Goal: Find specific page/section: Find specific page/section

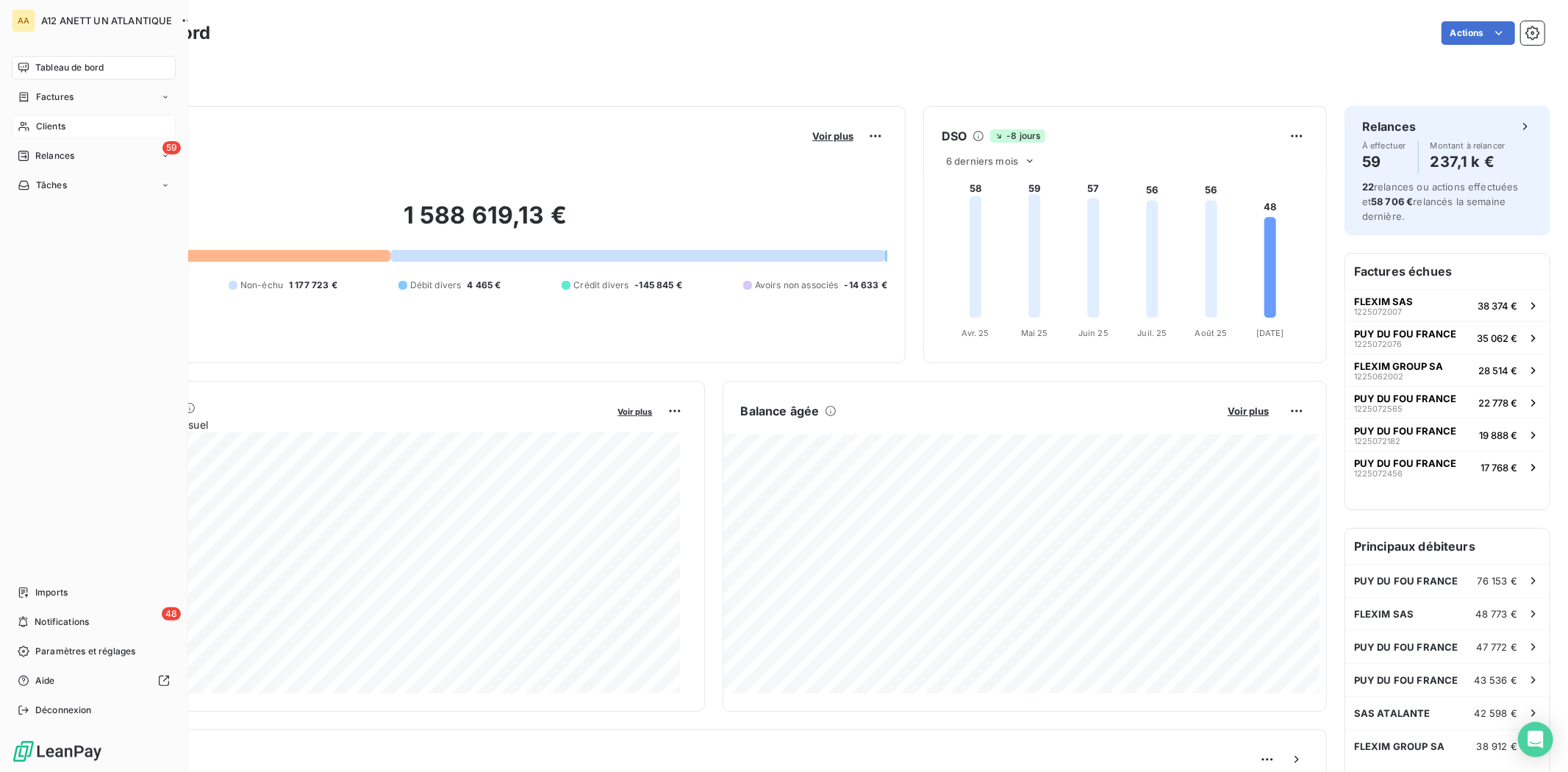
click at [53, 128] on span "Clients" at bounding box center [50, 126] width 29 height 13
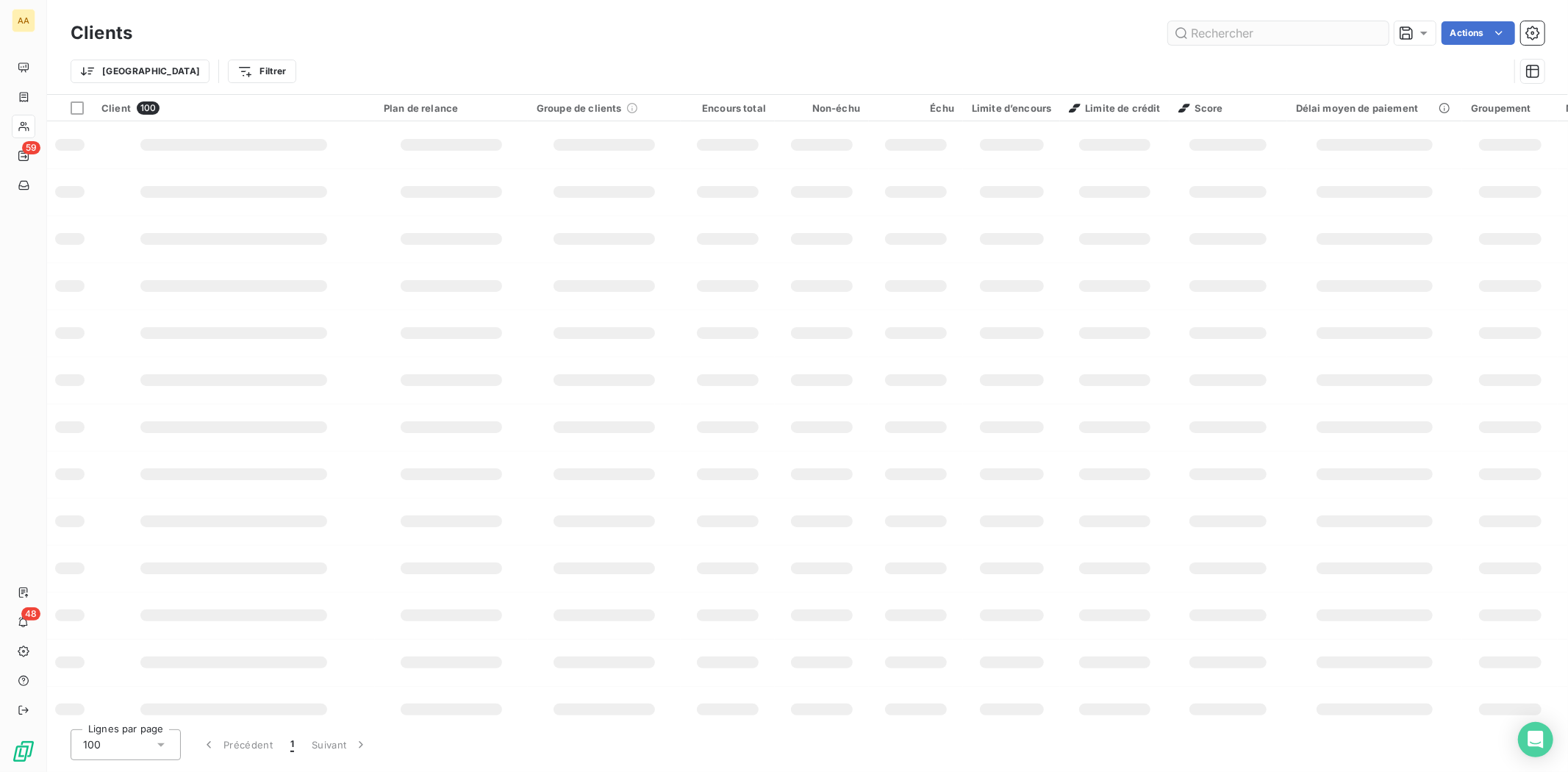
click at [1238, 33] on input "text" at bounding box center [1278, 33] width 220 height 24
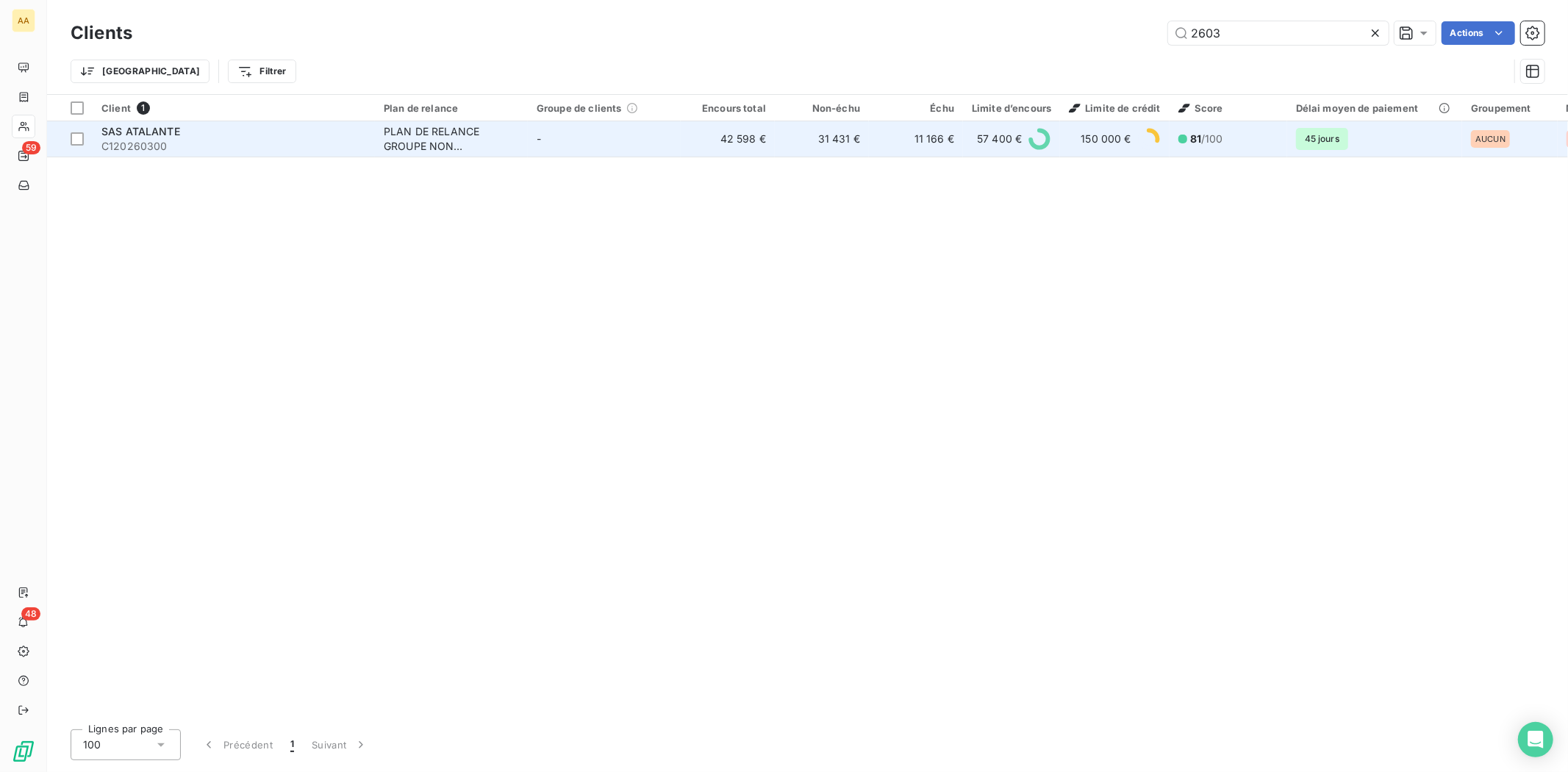
type input "2603"
click at [123, 135] on span "SAS ATALANTE" at bounding box center [140, 131] width 78 height 12
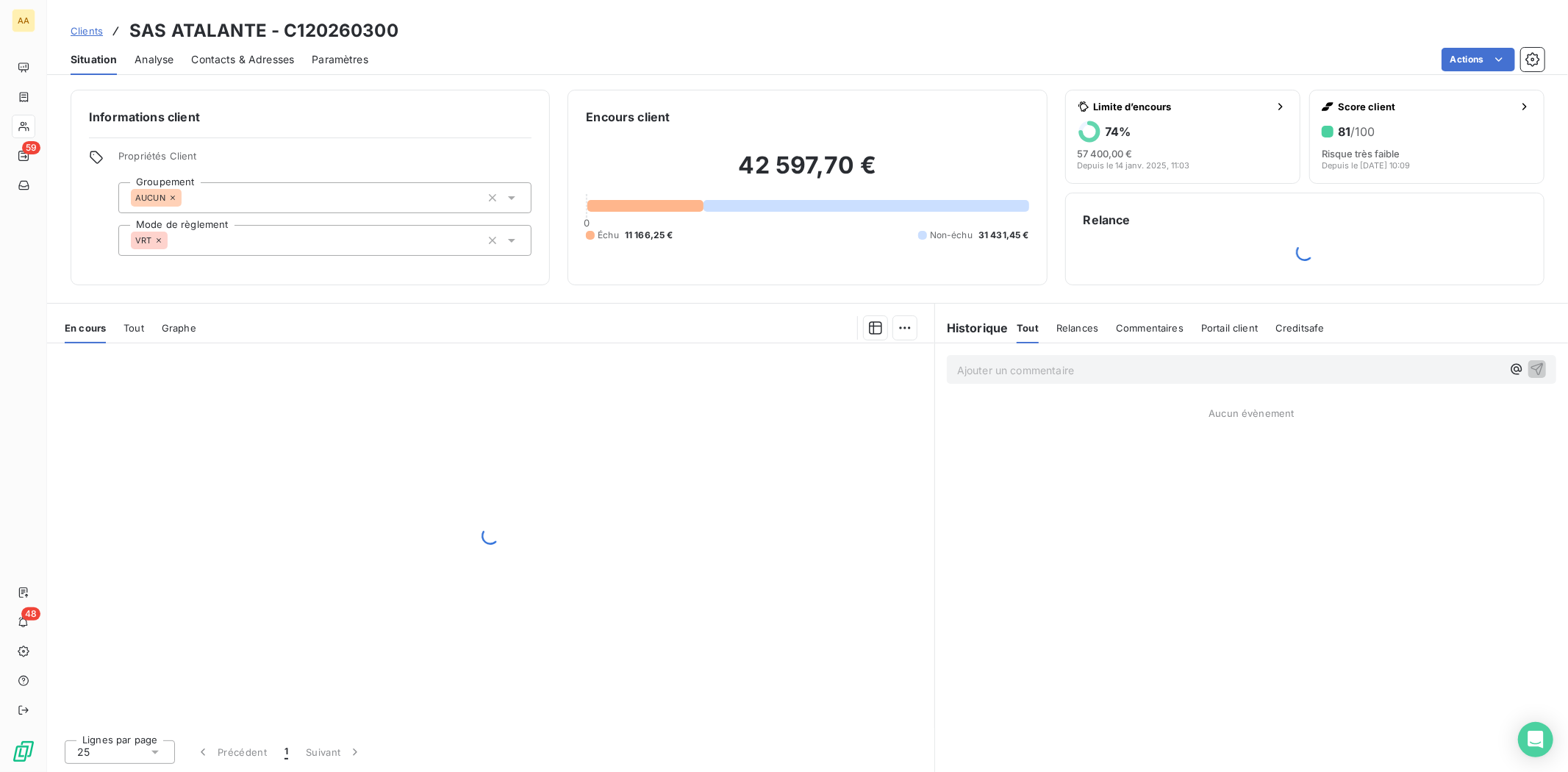
click at [214, 55] on span "Contacts & Adresses" at bounding box center [242, 59] width 103 height 15
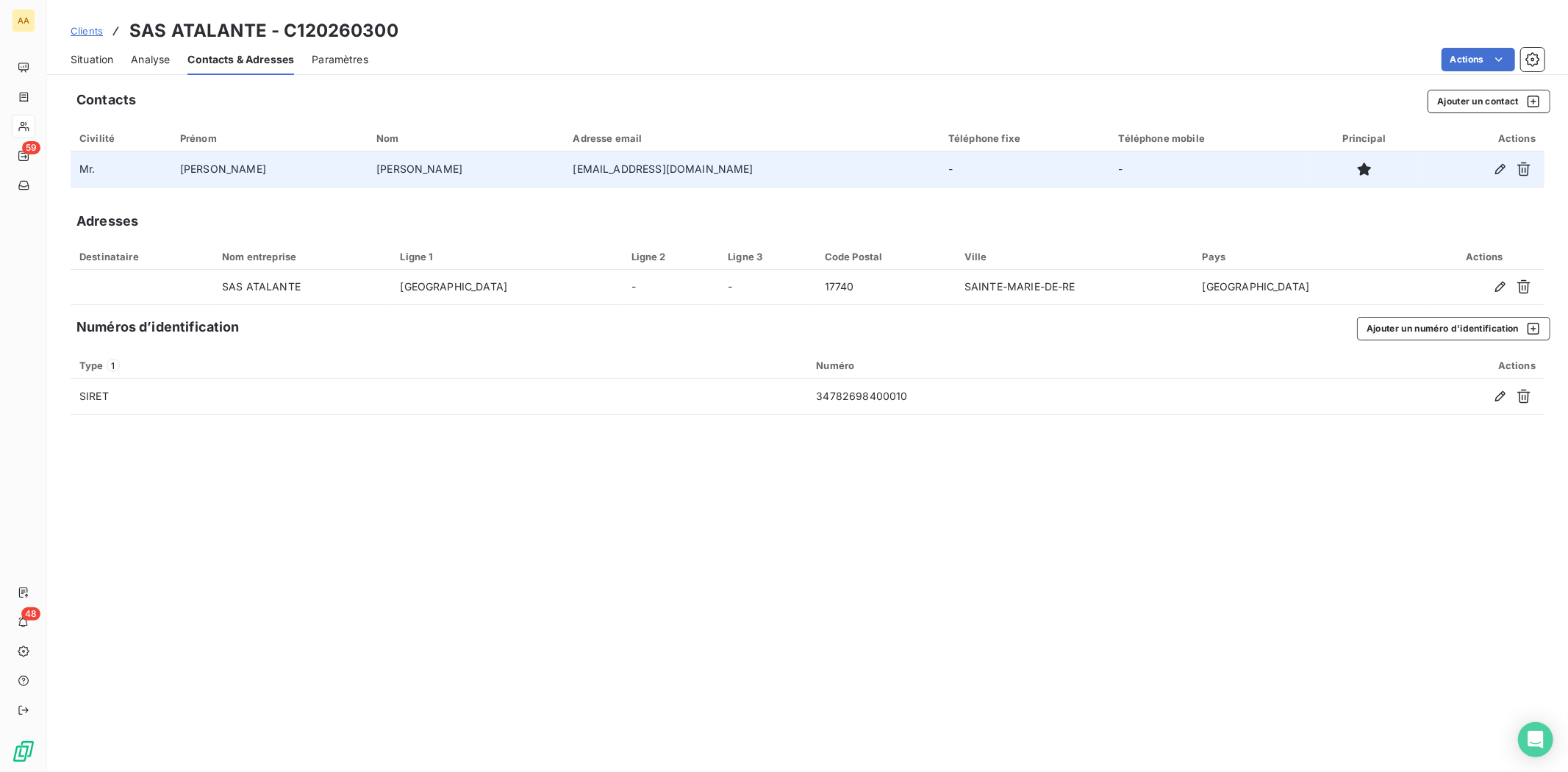
drag, startPoint x: 430, startPoint y: 169, endPoint x: 677, endPoint y: 171, distance: 247.0
click at [677, 171] on td "[EMAIL_ADDRESS][DOMAIN_NAME]" at bounding box center [752, 169] width 375 height 35
drag, startPoint x: 665, startPoint y: 170, endPoint x: 431, endPoint y: 174, distance: 234.0
click at [565, 174] on td "[EMAIL_ADDRESS][DOMAIN_NAME]" at bounding box center [752, 169] width 375 height 35
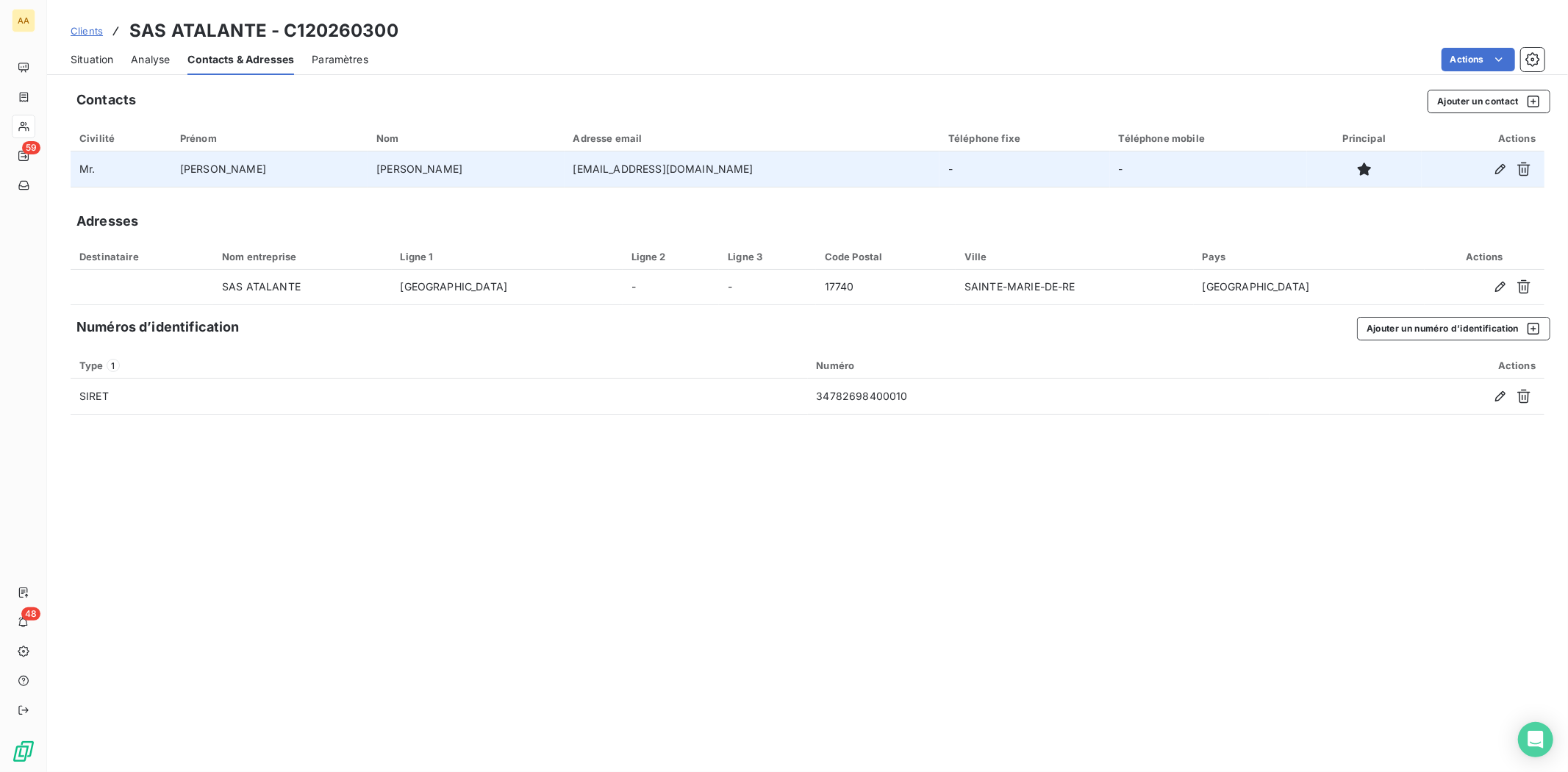
copy td "[EMAIL_ADDRESS][DOMAIN_NAME]"
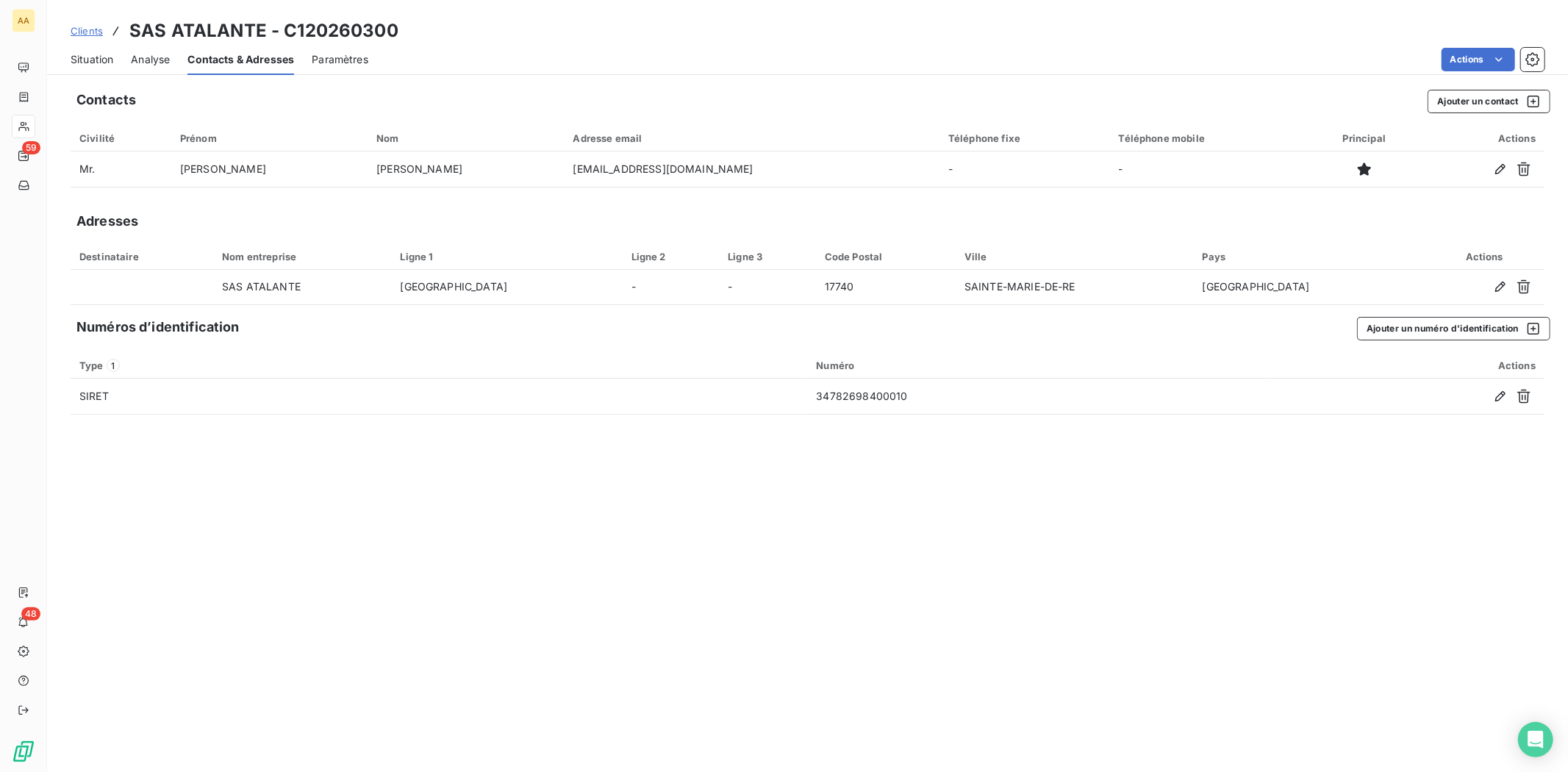
click at [107, 64] on span "Situation" at bounding box center [92, 59] width 42 height 15
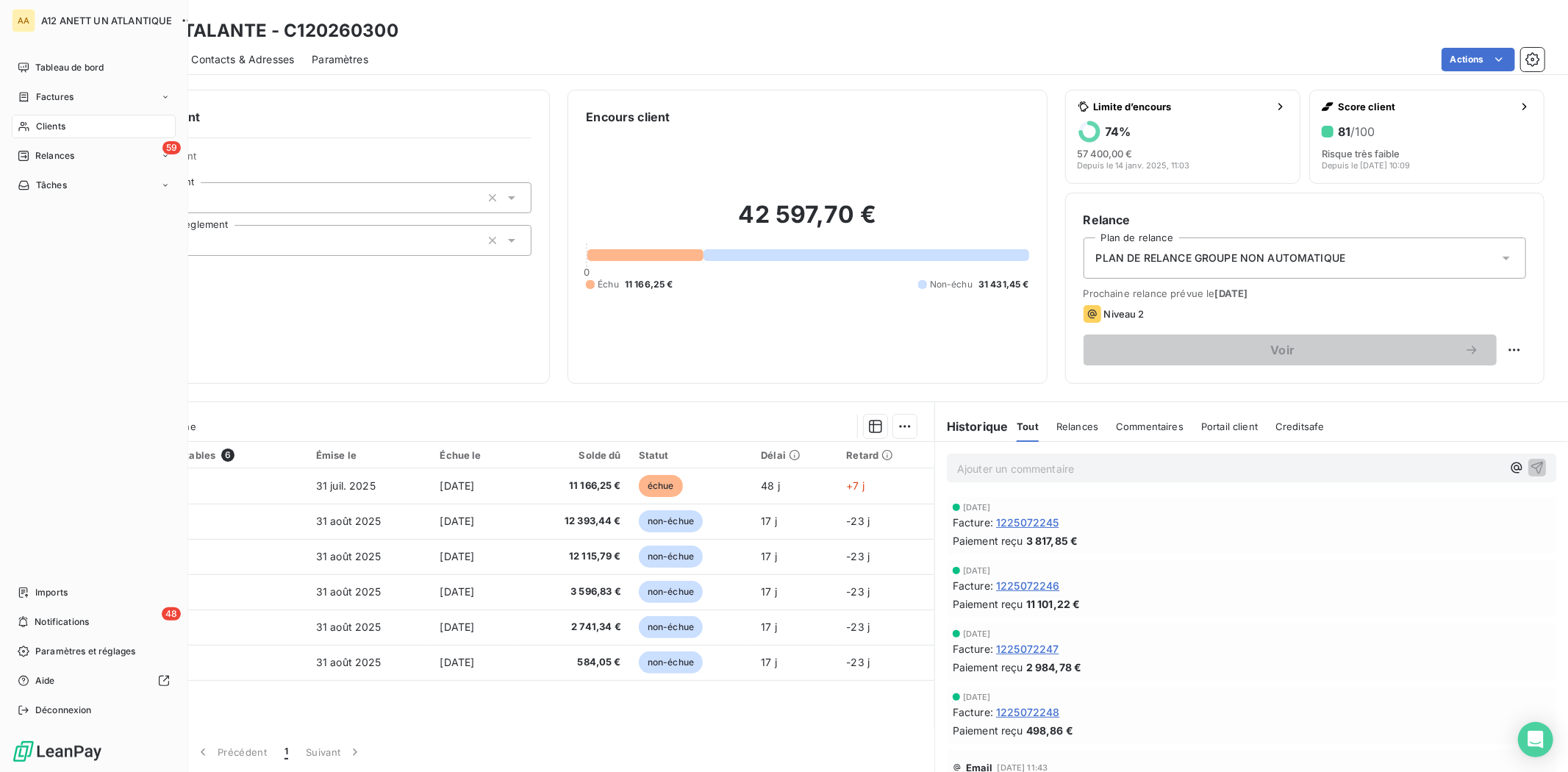
click at [48, 122] on span "Clients" at bounding box center [50, 126] width 29 height 13
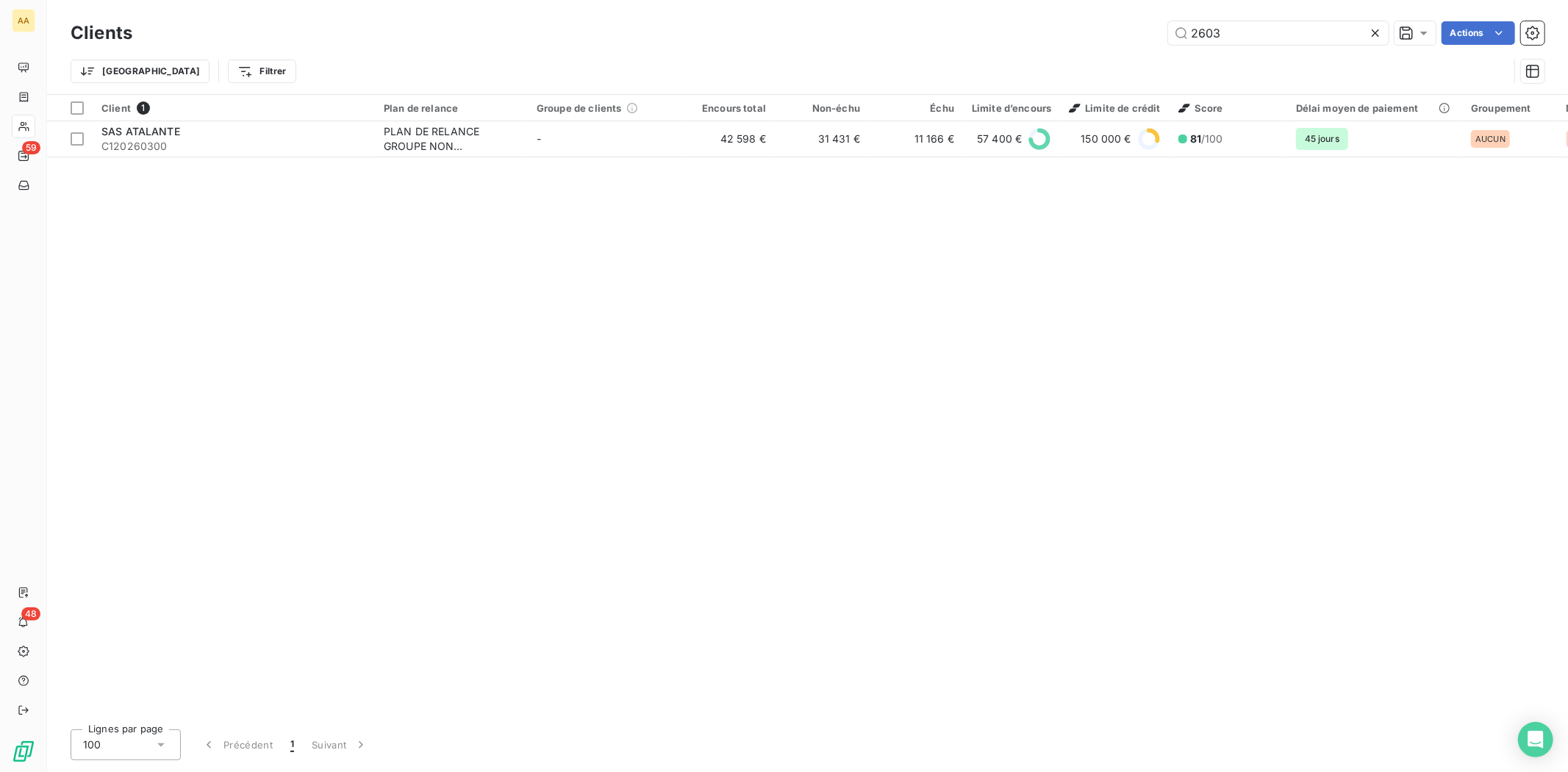
drag, startPoint x: 1245, startPoint y: 28, endPoint x: 1133, endPoint y: 38, distance: 112.4
click at [1153, 41] on div "2603 Actions" at bounding box center [847, 33] width 1394 height 24
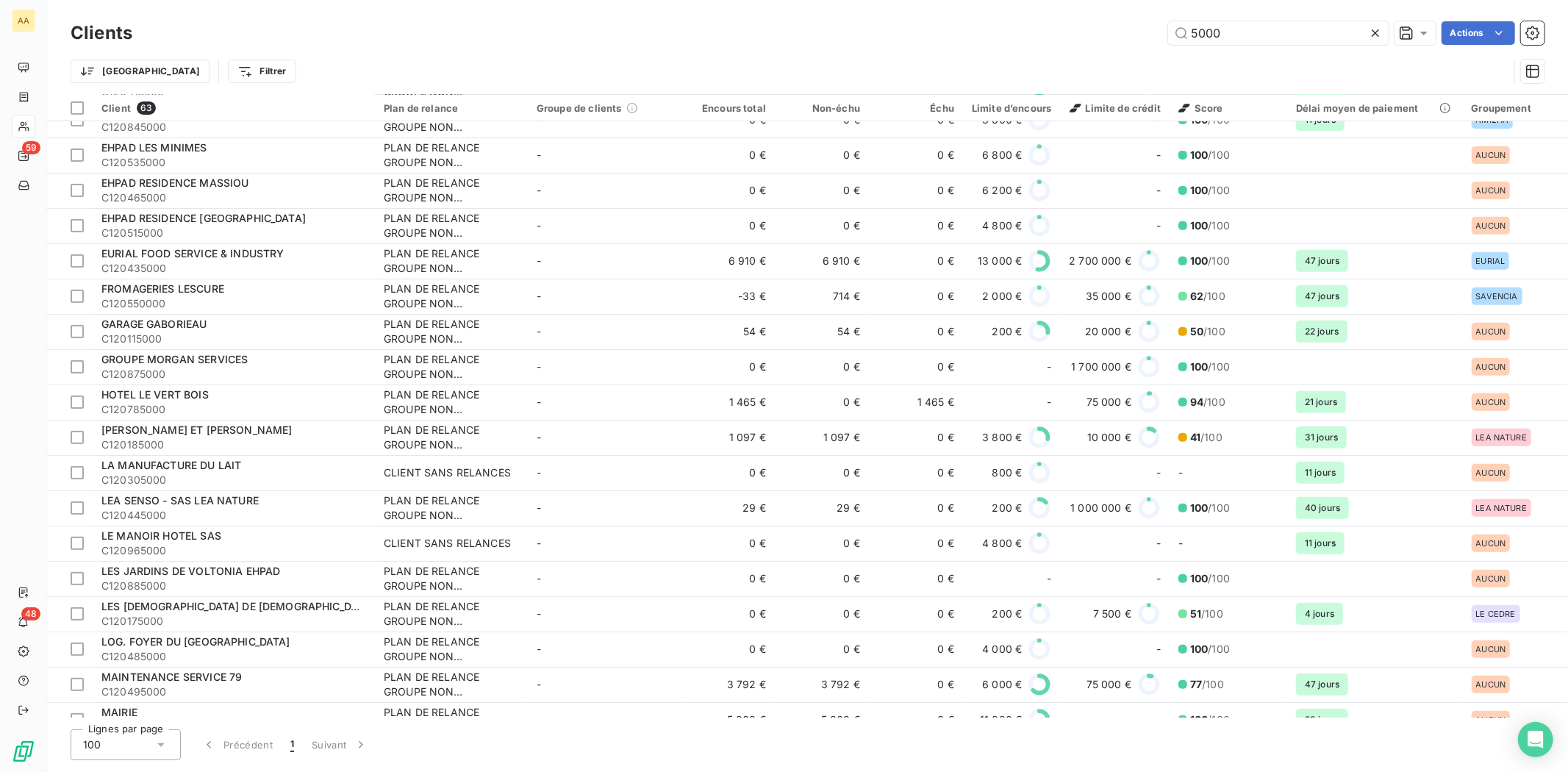
scroll to position [490, 0]
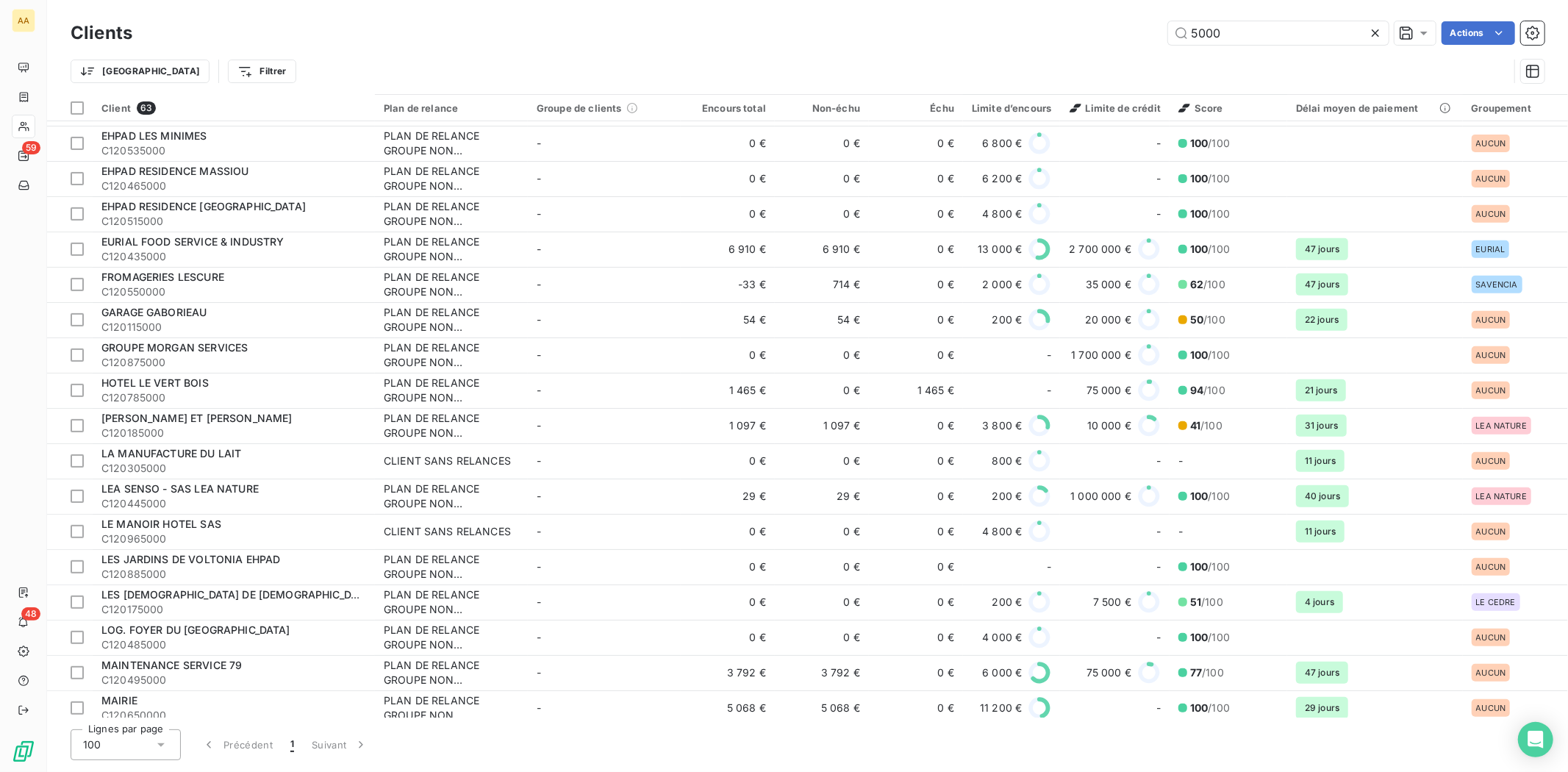
drag, startPoint x: 1233, startPoint y: 42, endPoint x: 1180, endPoint y: 47, distance: 53.2
click at [1180, 47] on div "Clients 5000 Actions" at bounding box center [807, 33] width 1474 height 31
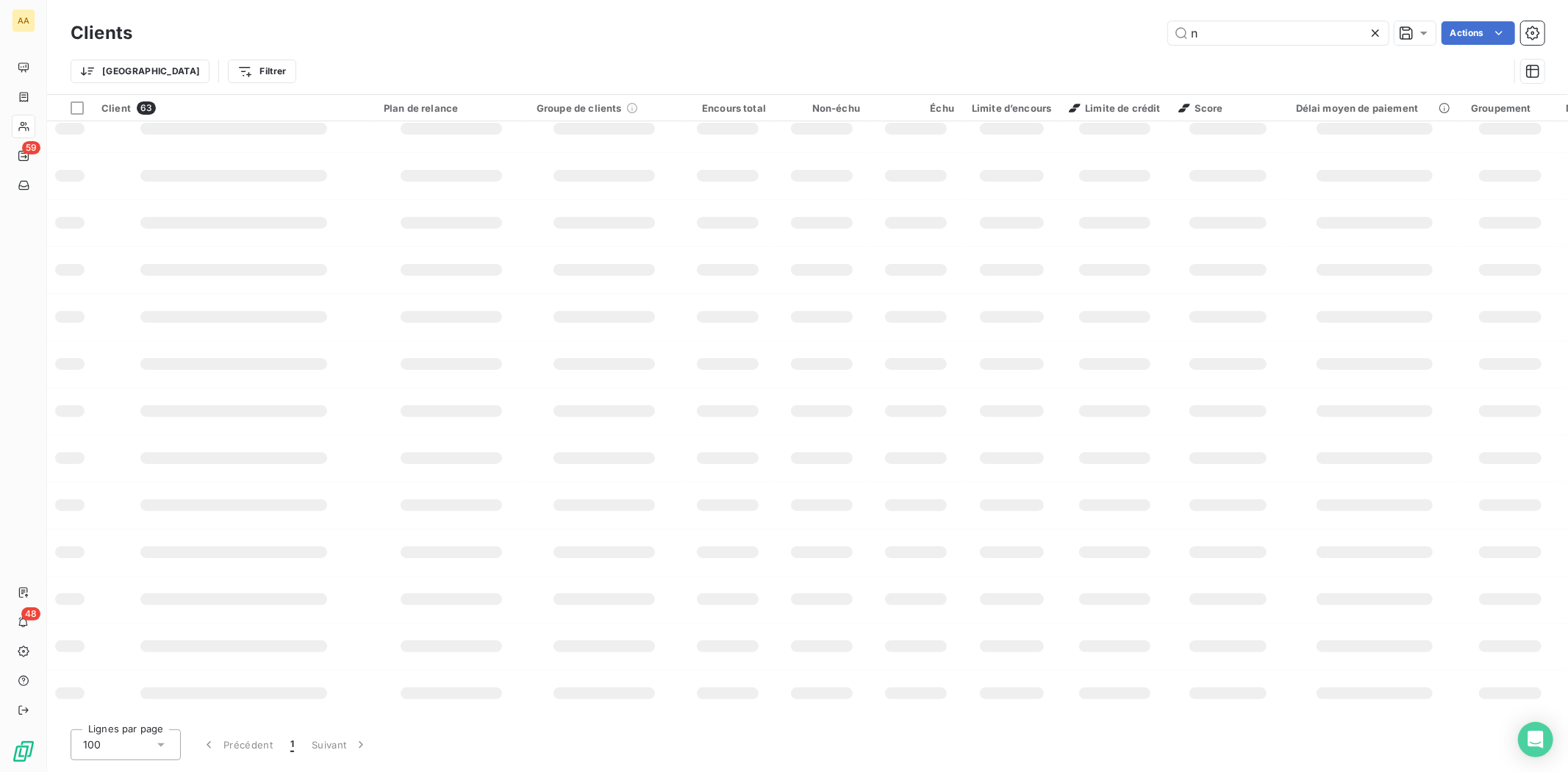
scroll to position [115, 0]
type input "naval"
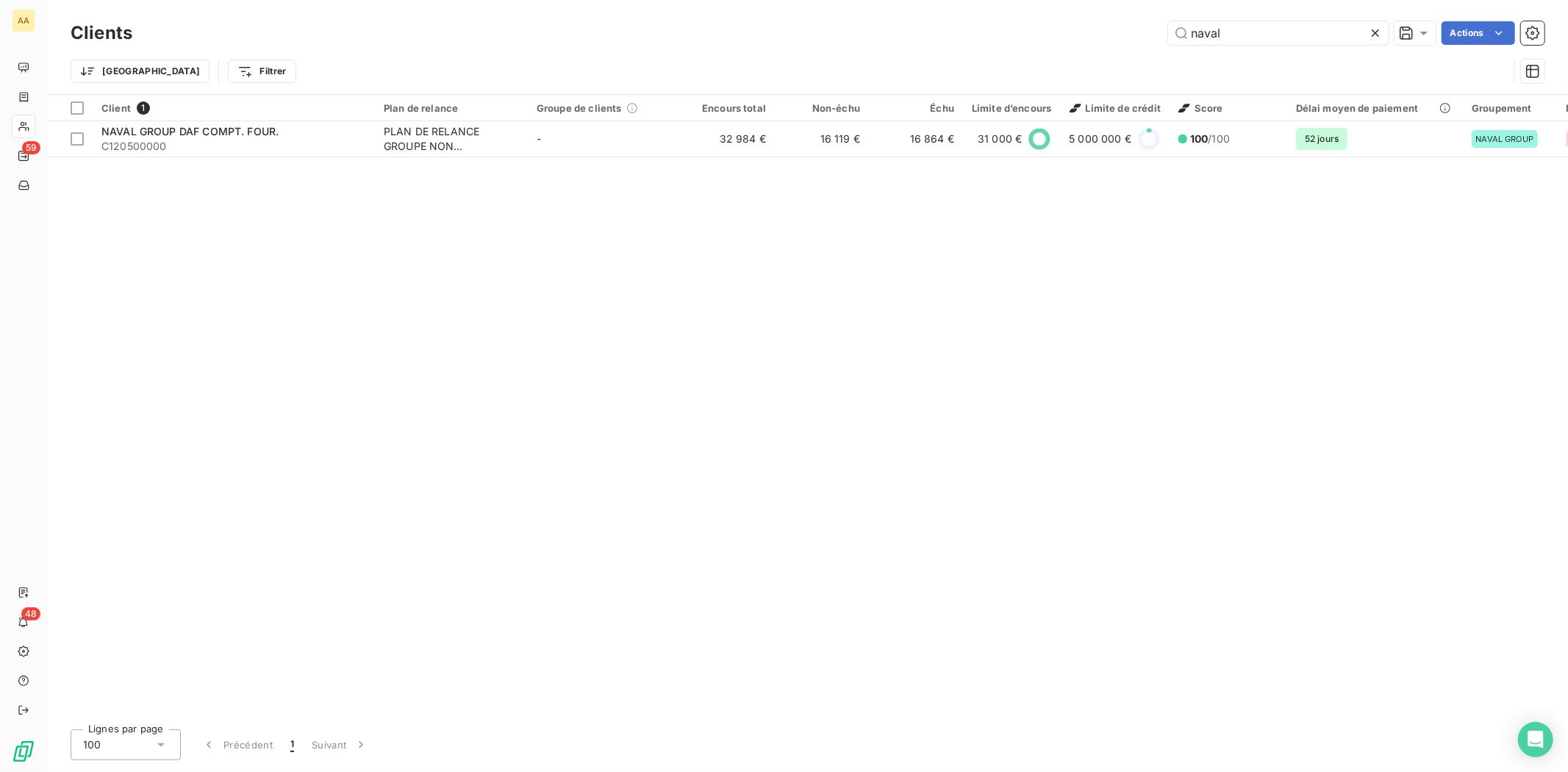
scroll to position [0, 0]
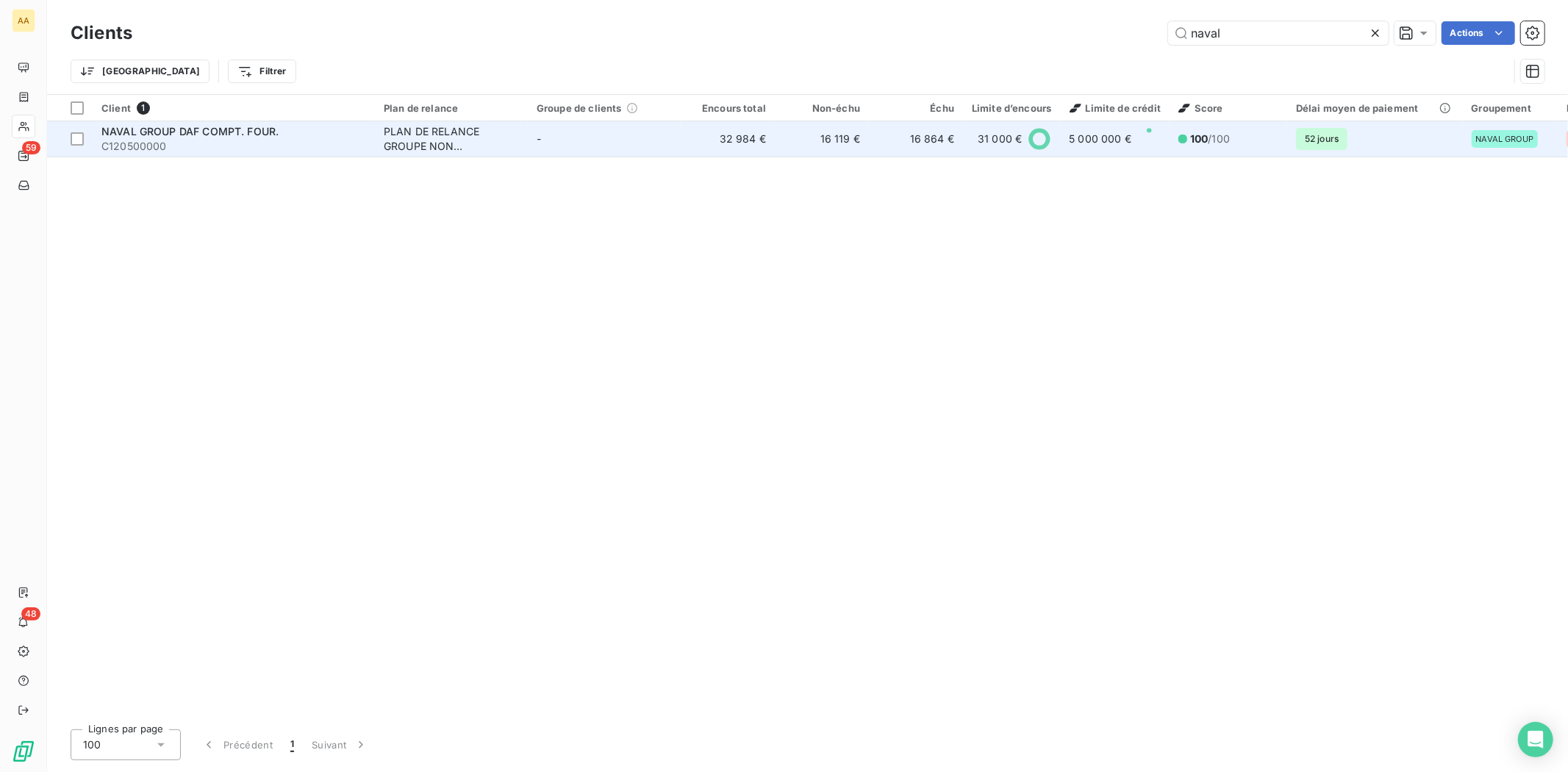
click at [122, 152] on span "C120500000" at bounding box center [233, 146] width 264 height 15
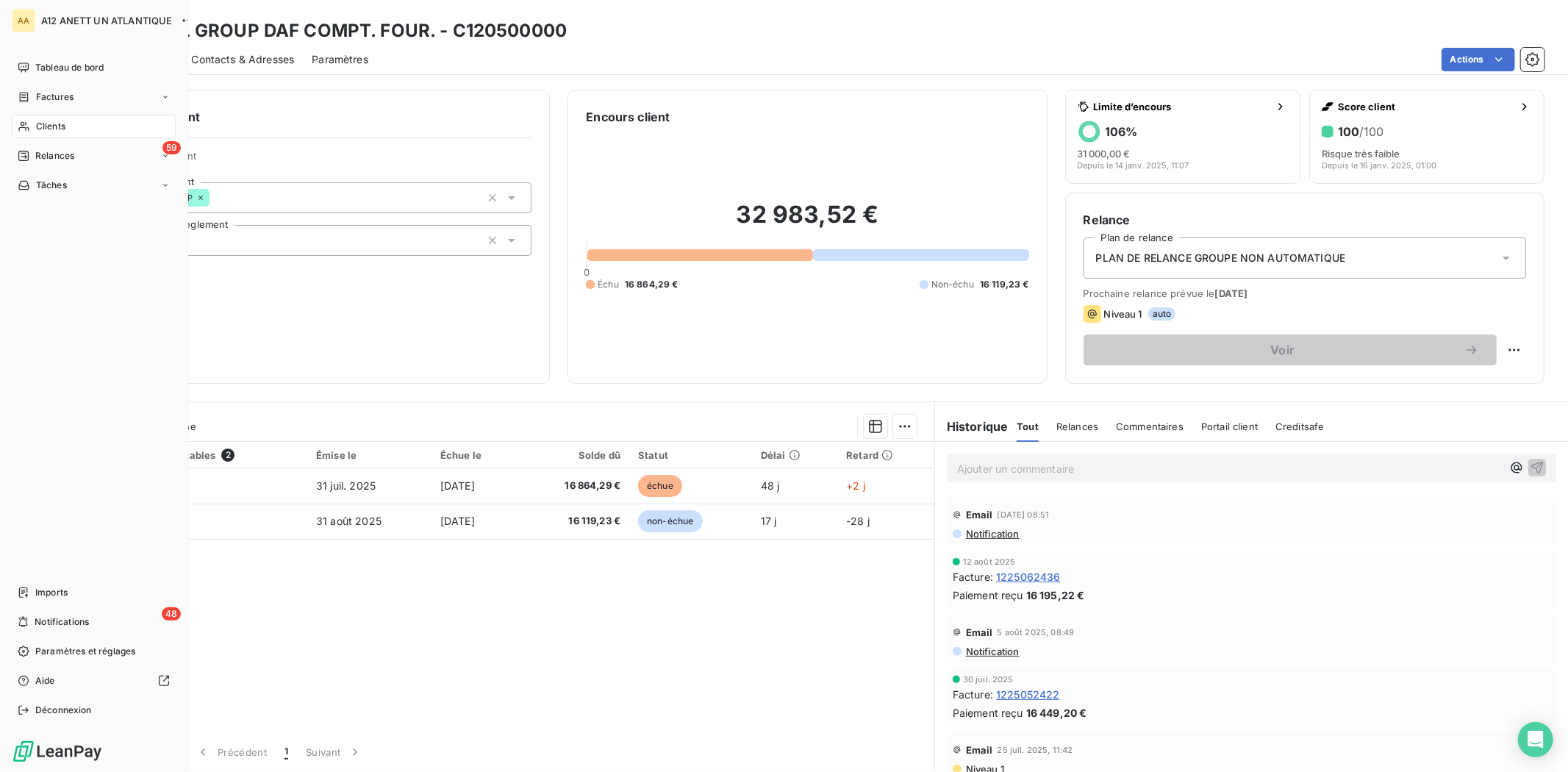
drag, startPoint x: 55, startPoint y: 121, endPoint x: 73, endPoint y: 121, distance: 18.0
click at [55, 121] on span "Clients" at bounding box center [50, 126] width 29 height 13
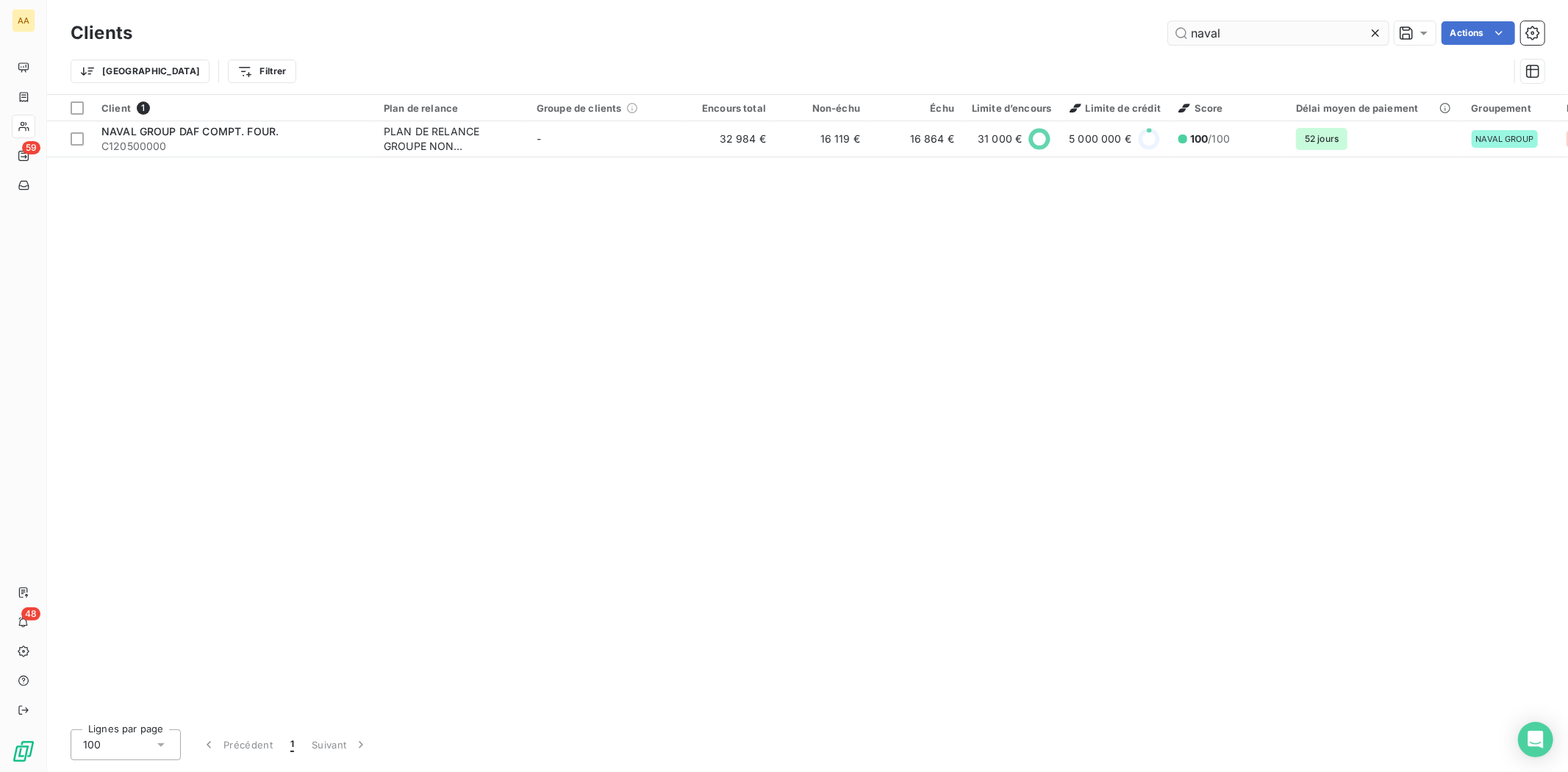
drag, startPoint x: 1268, startPoint y: 22, endPoint x: 1187, endPoint y: 33, distance: 81.7
click at [1189, 33] on input "naval" at bounding box center [1278, 33] width 220 height 24
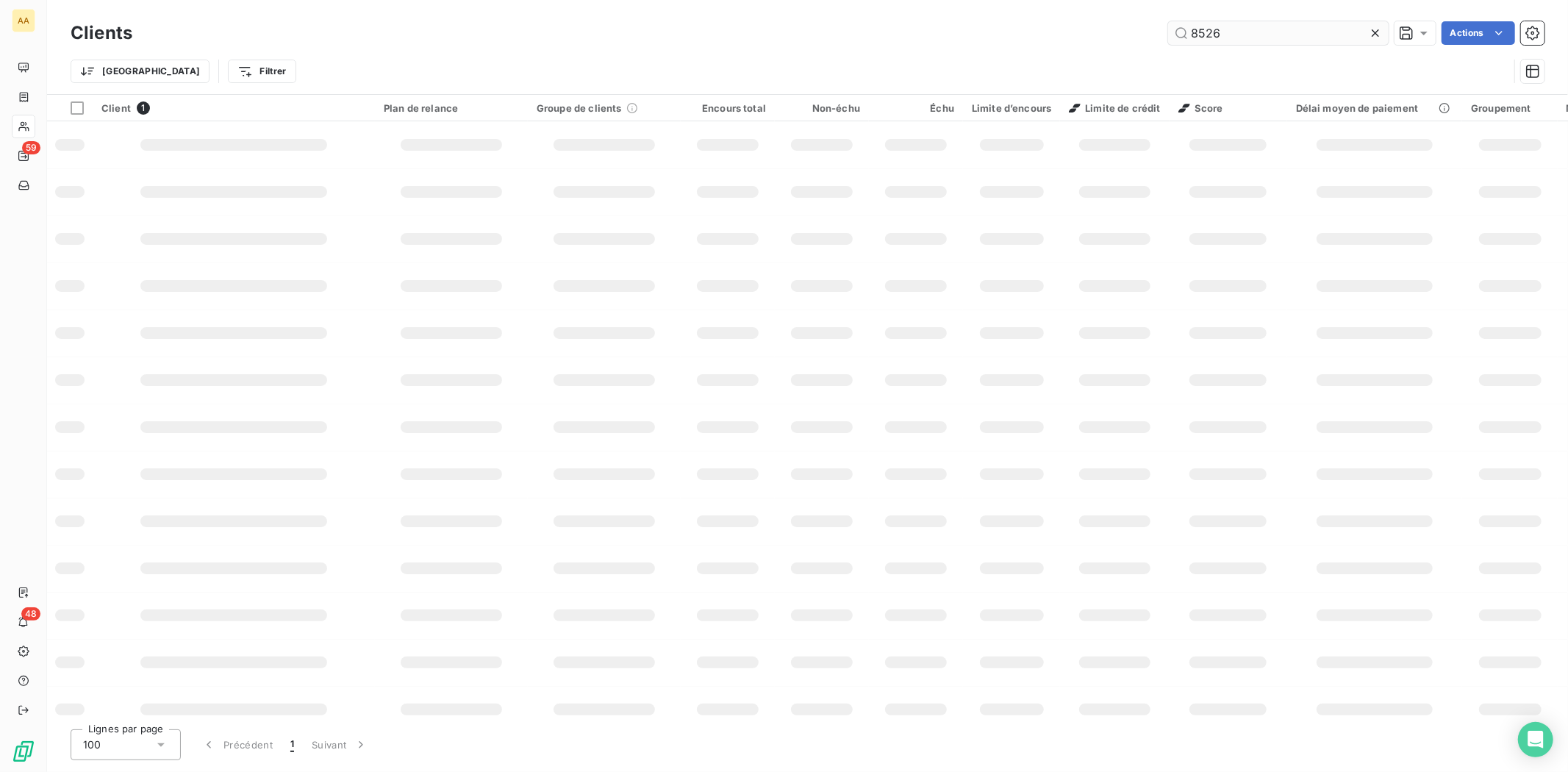
type input "8526"
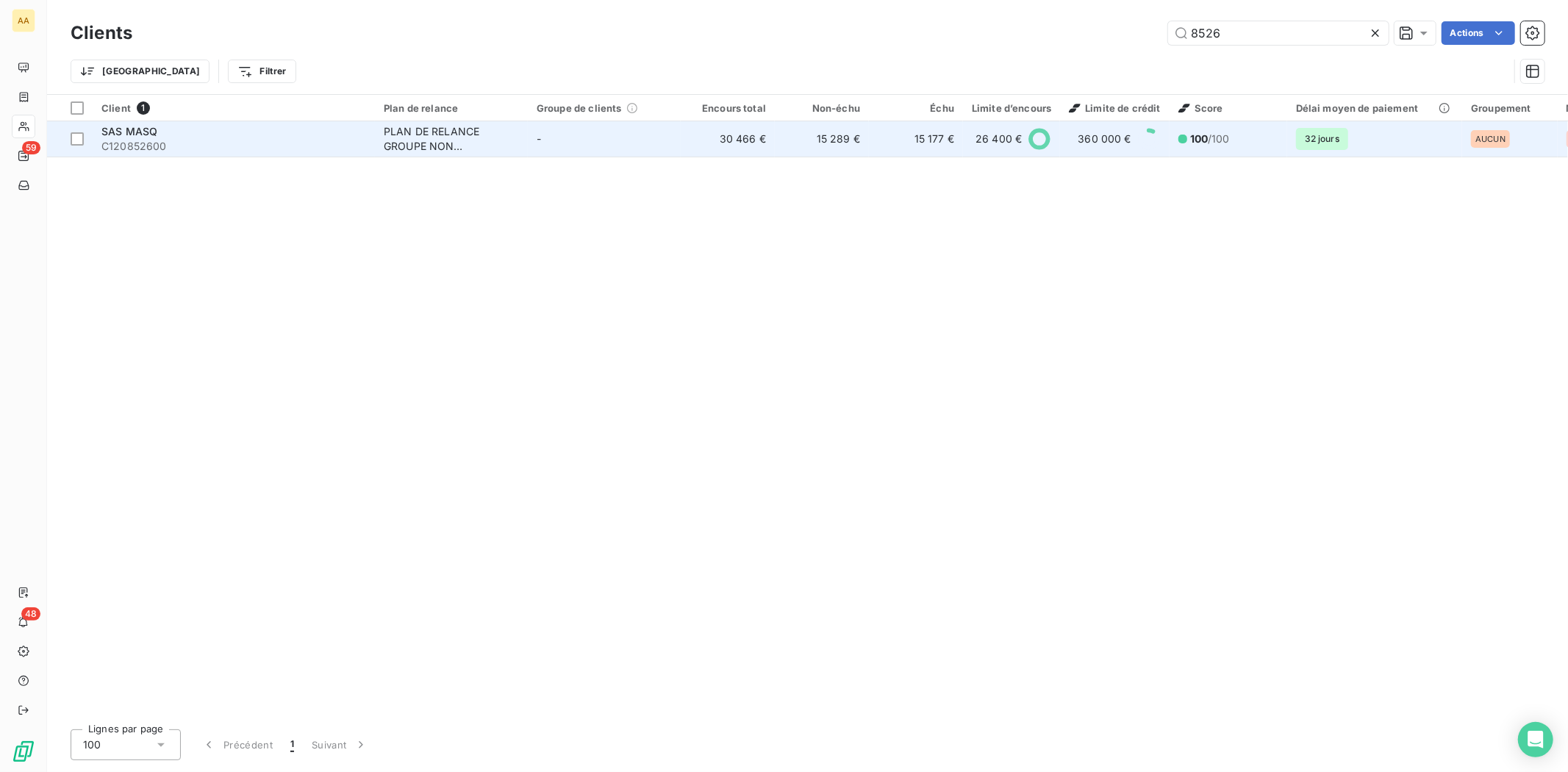
click at [115, 133] on span "SAS MASQ" at bounding box center [129, 131] width 55 height 12
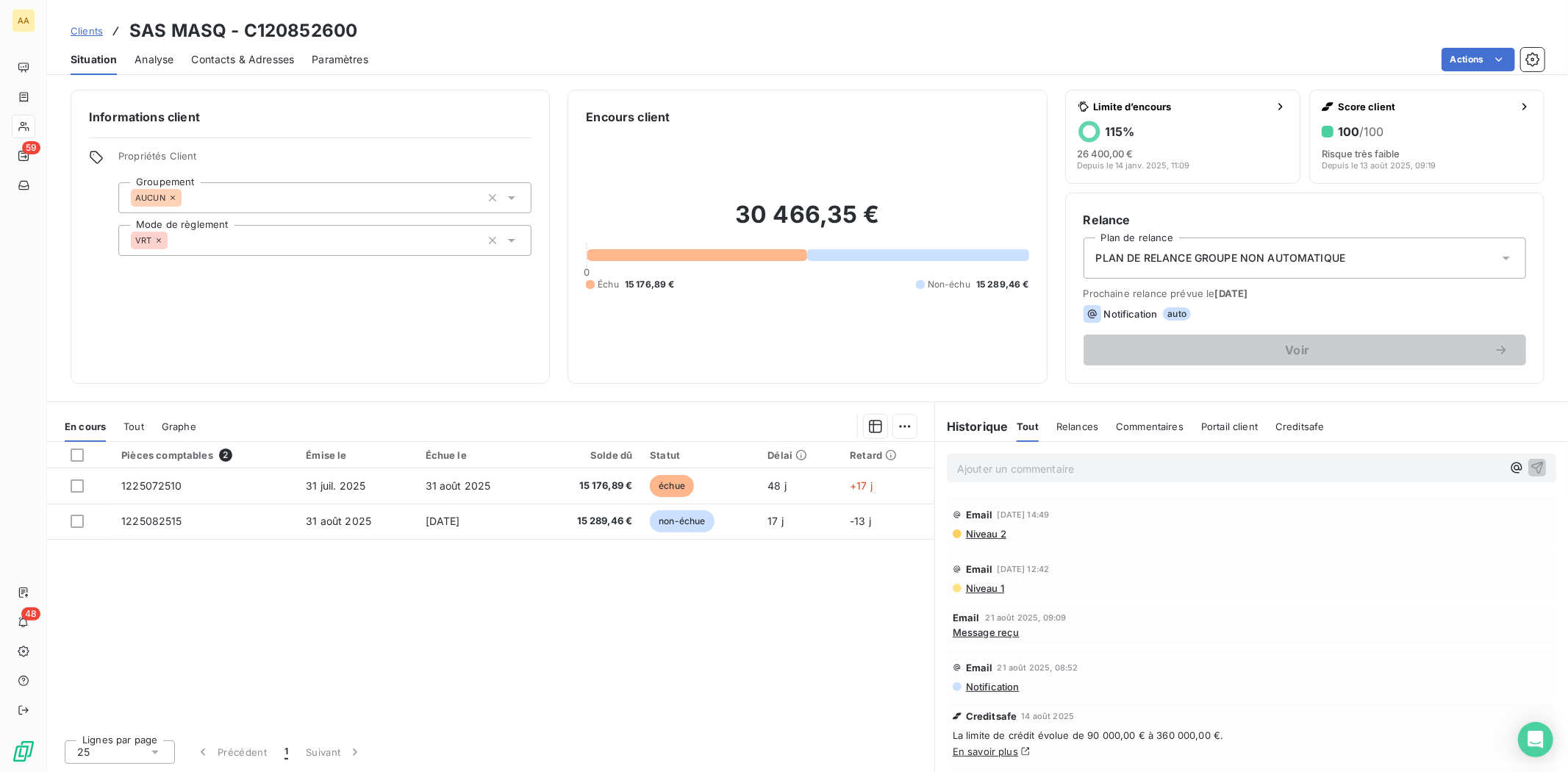
click at [237, 57] on span "Contacts & Adresses" at bounding box center [242, 59] width 103 height 15
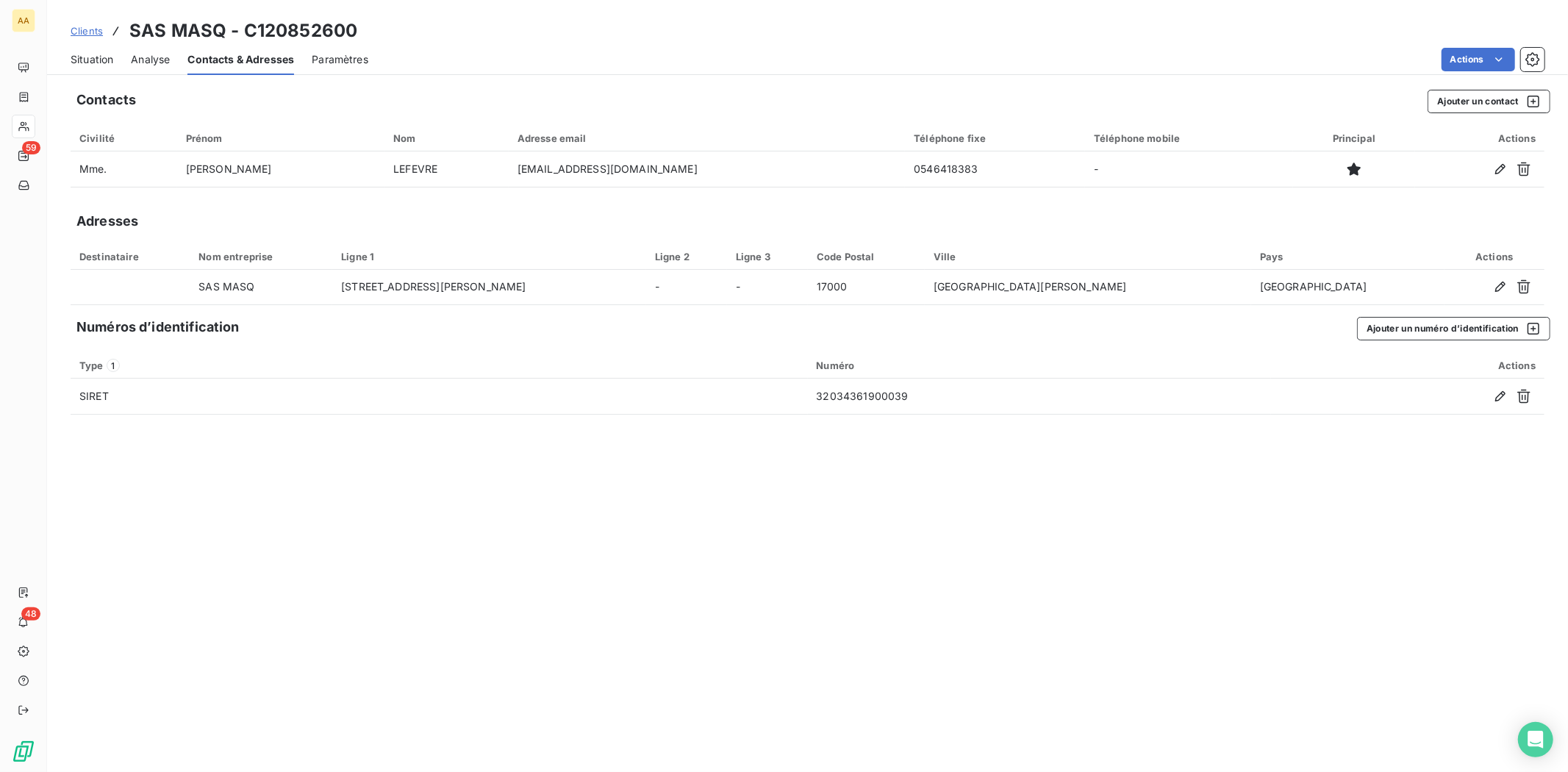
drag, startPoint x: 89, startPoint y: 50, endPoint x: 92, endPoint y: 70, distance: 20.2
click at [89, 51] on div "Situation" at bounding box center [92, 59] width 42 height 31
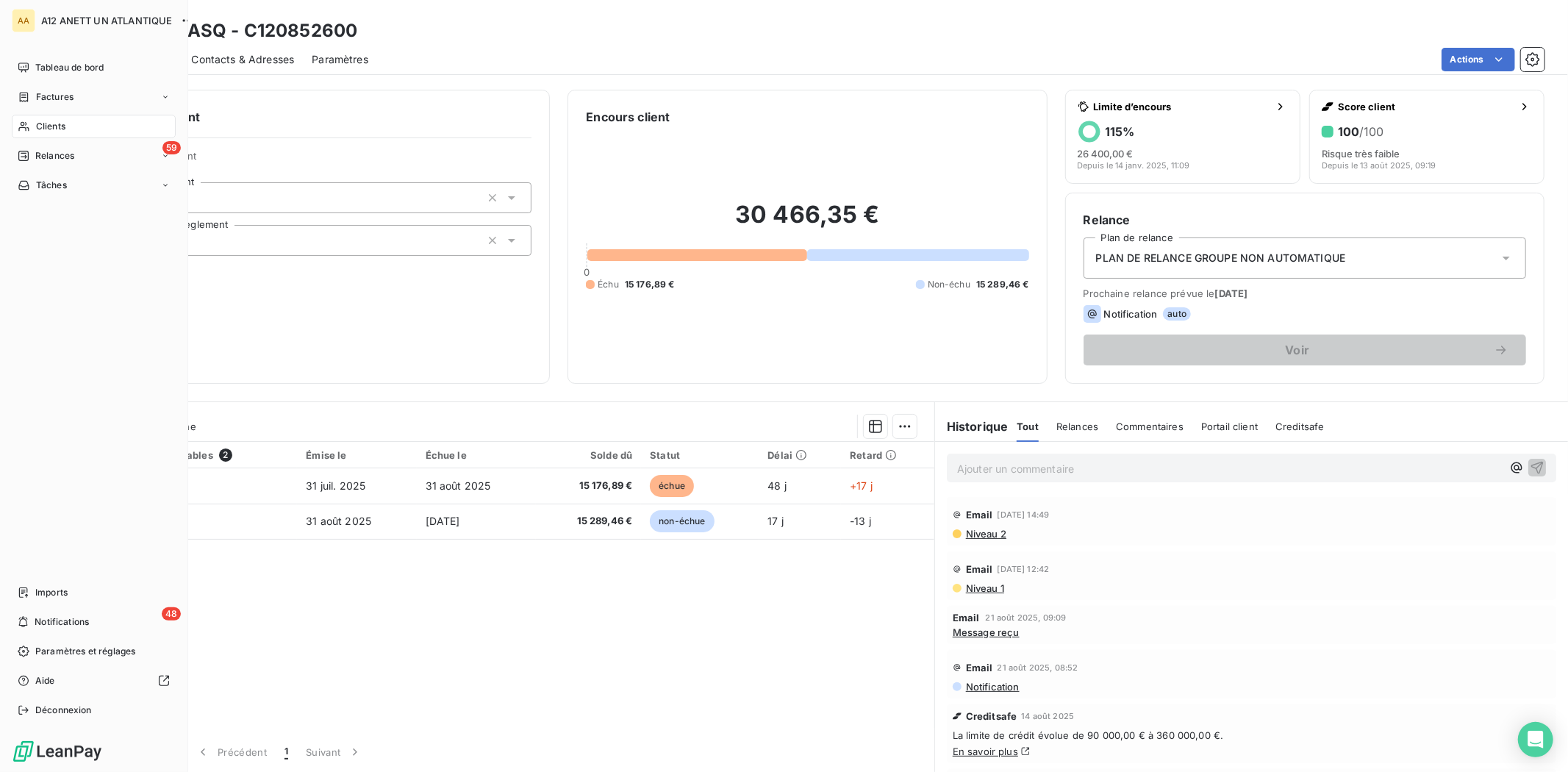
drag, startPoint x: 55, startPoint y: 125, endPoint x: 91, endPoint y: 115, distance: 37.4
click at [55, 125] on span "Clients" at bounding box center [50, 126] width 29 height 13
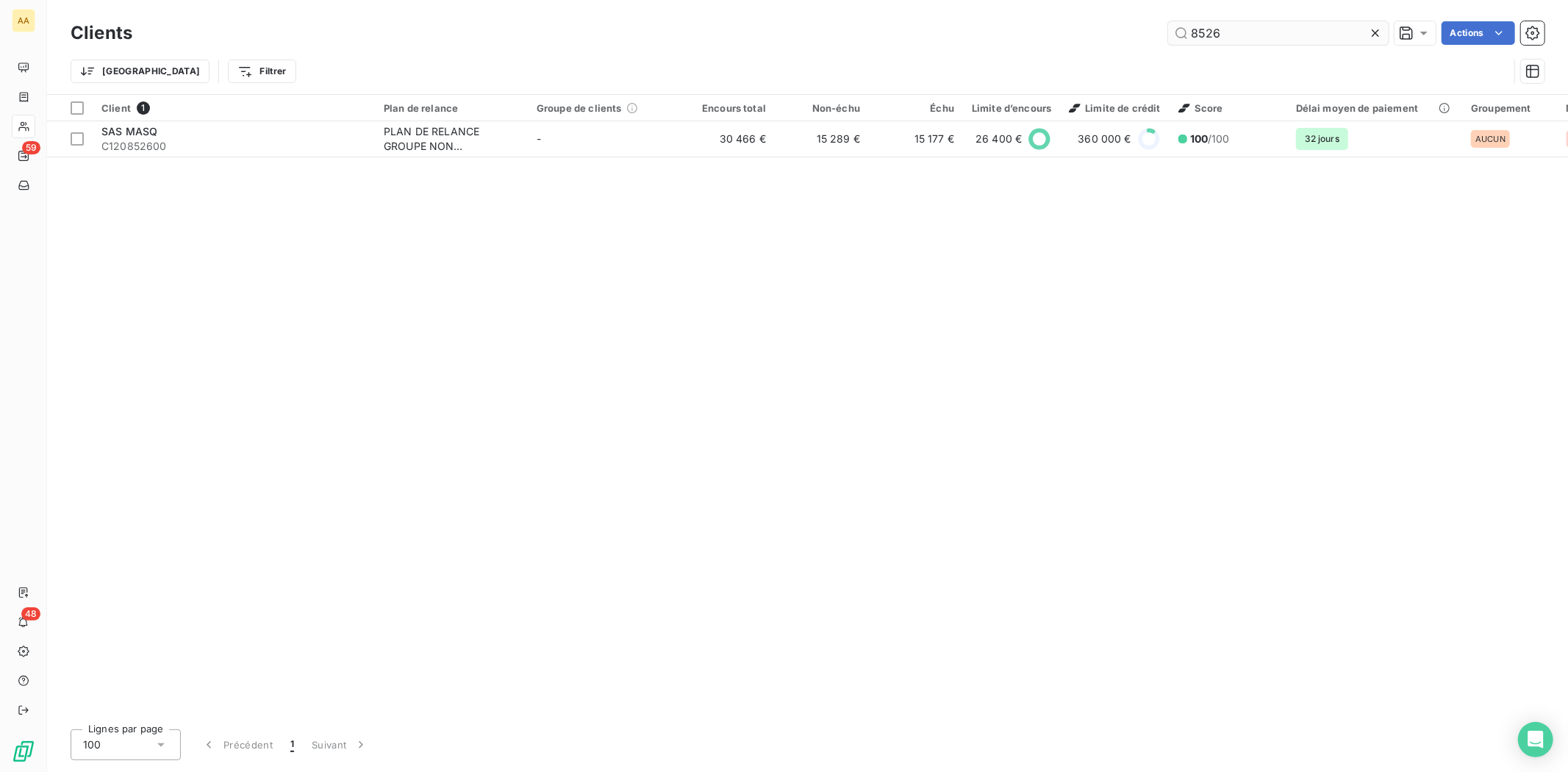
click at [1246, 39] on input "8526" at bounding box center [1278, 33] width 220 height 24
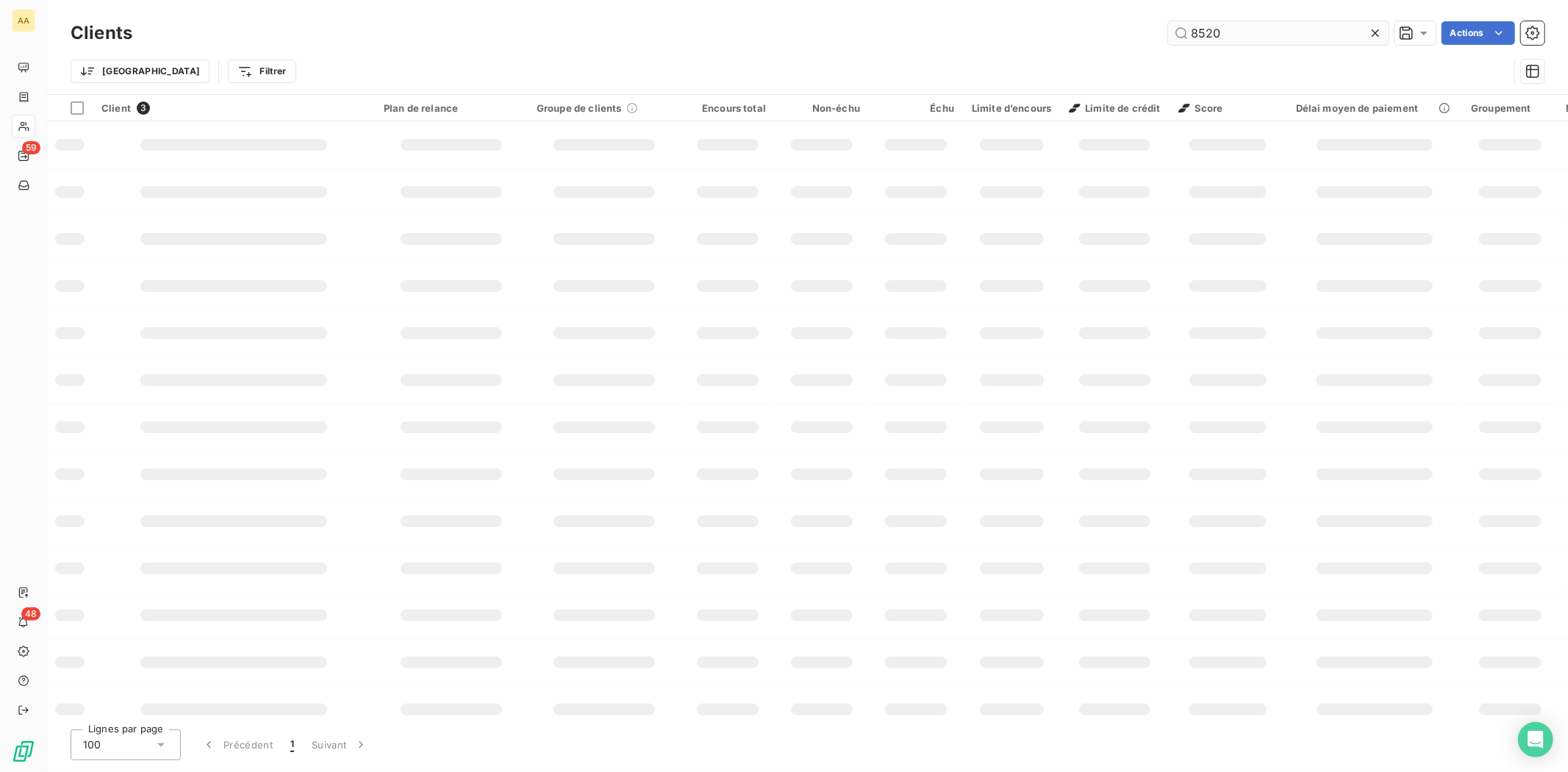
type input "8520"
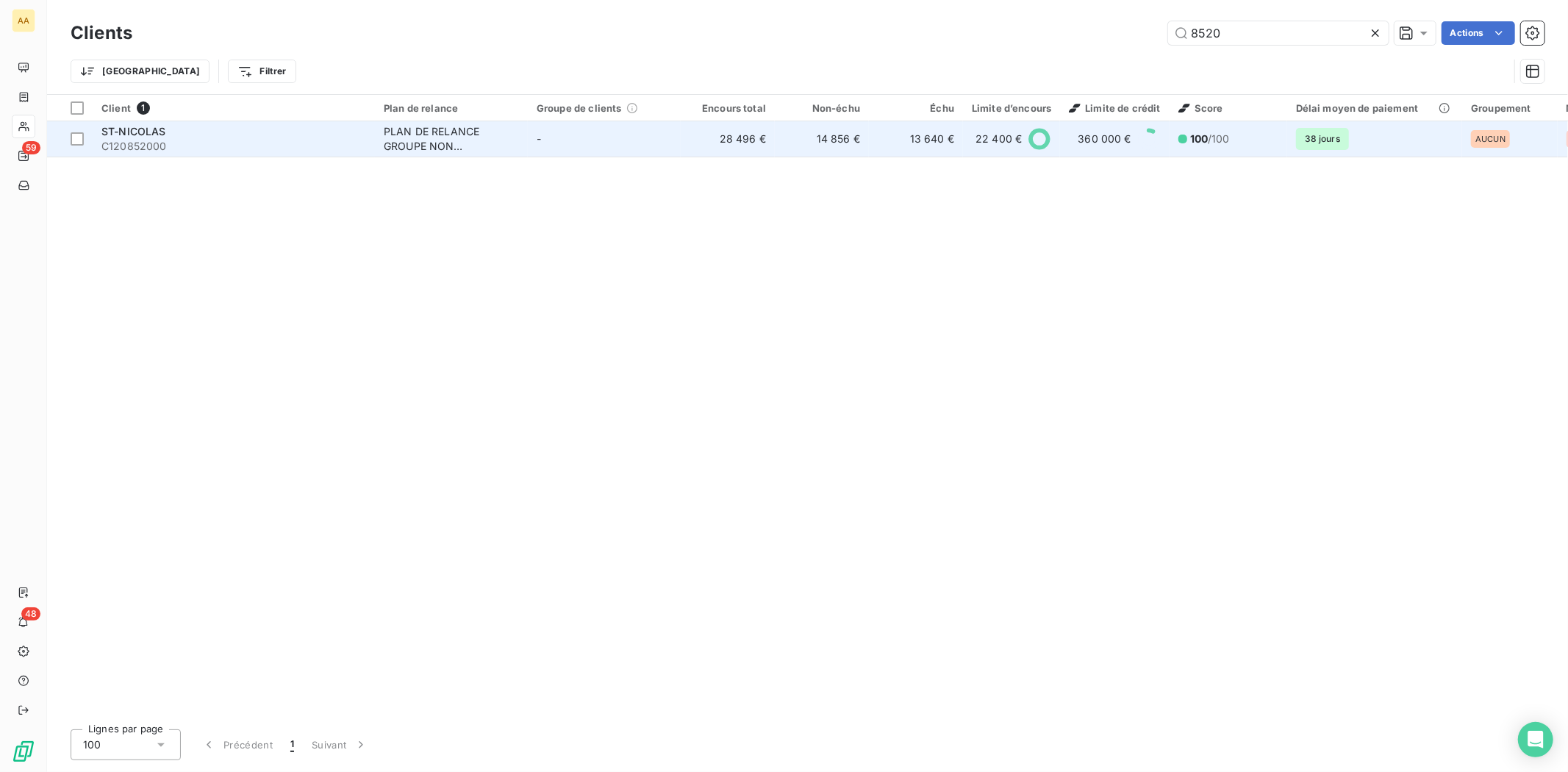
click at [140, 142] on span "C120852000" at bounding box center [233, 146] width 264 height 15
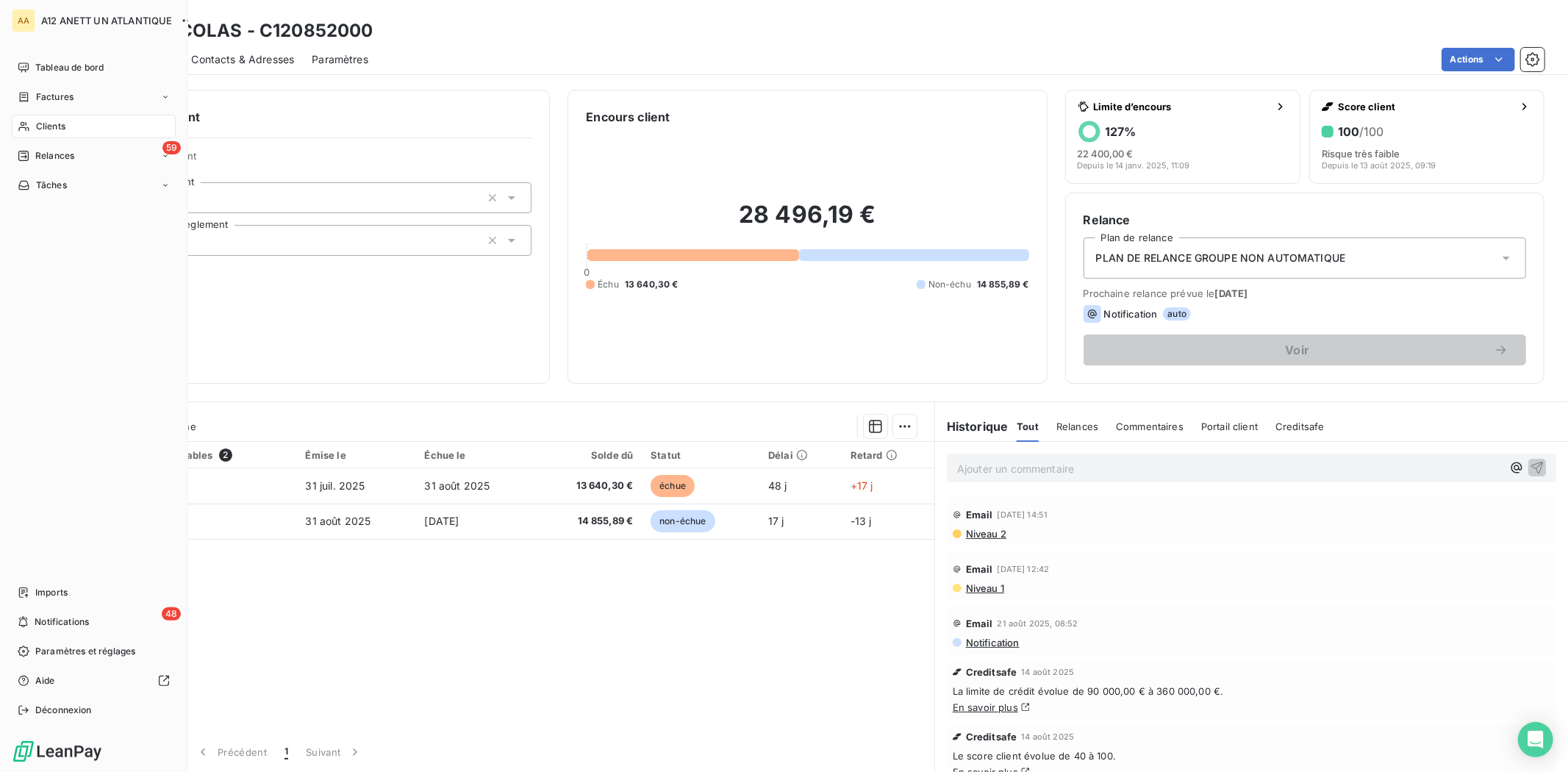
drag, startPoint x: 46, startPoint y: 123, endPoint x: 159, endPoint y: 122, distance: 113.0
click at [46, 123] on span "Clients" at bounding box center [50, 126] width 29 height 13
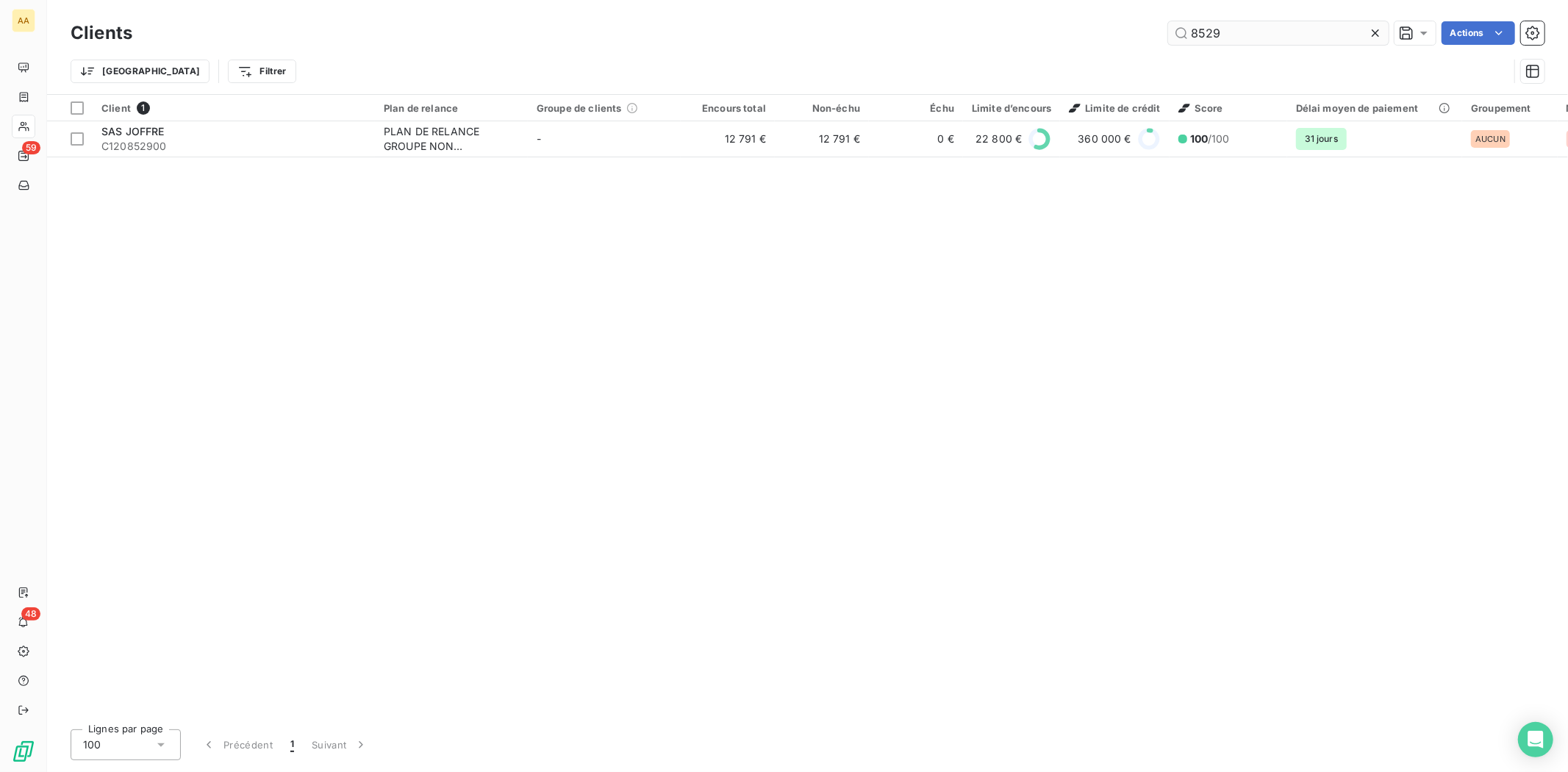
type input "8529"
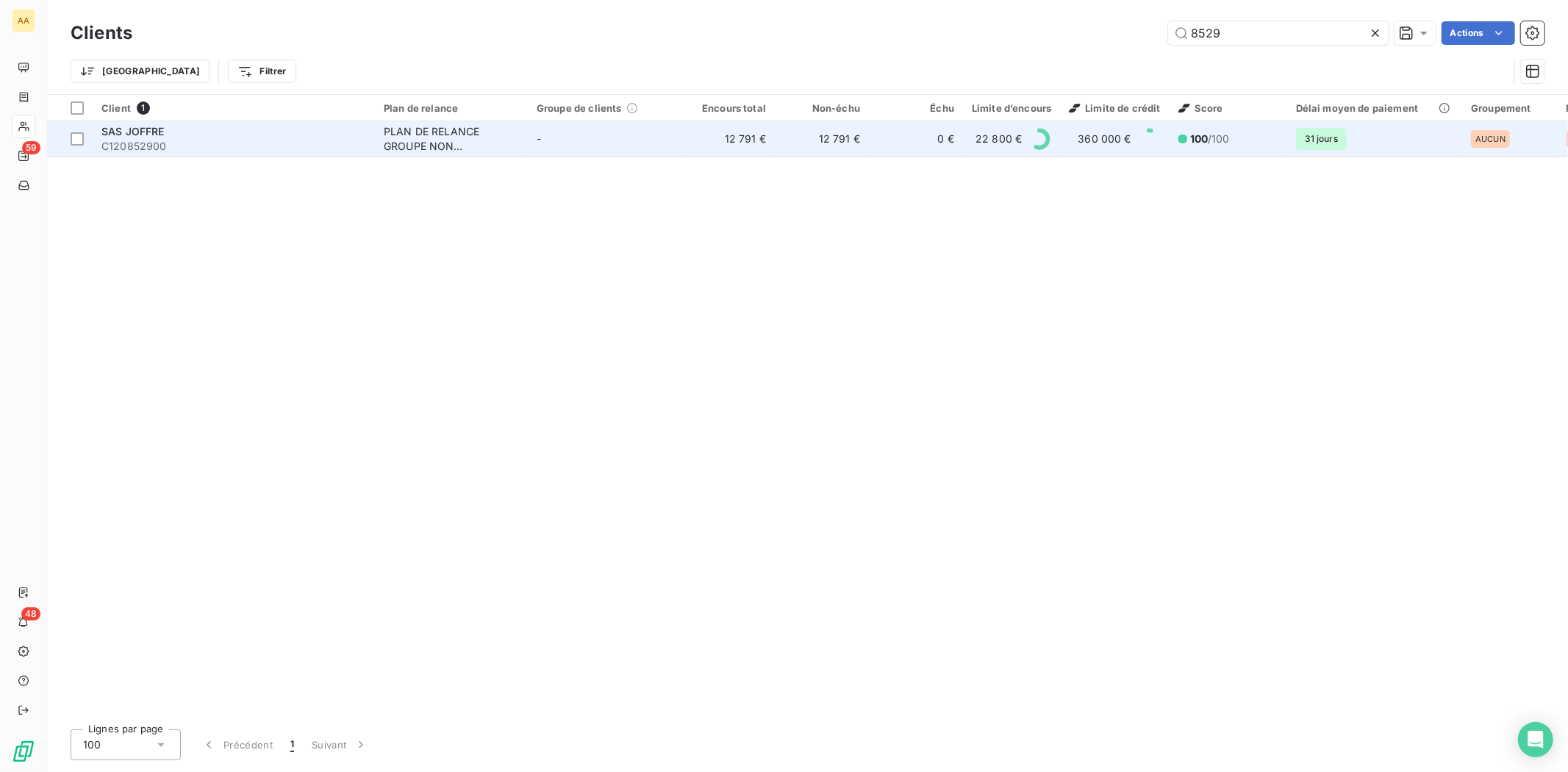
click at [143, 140] on span "C120852900" at bounding box center [233, 146] width 264 height 15
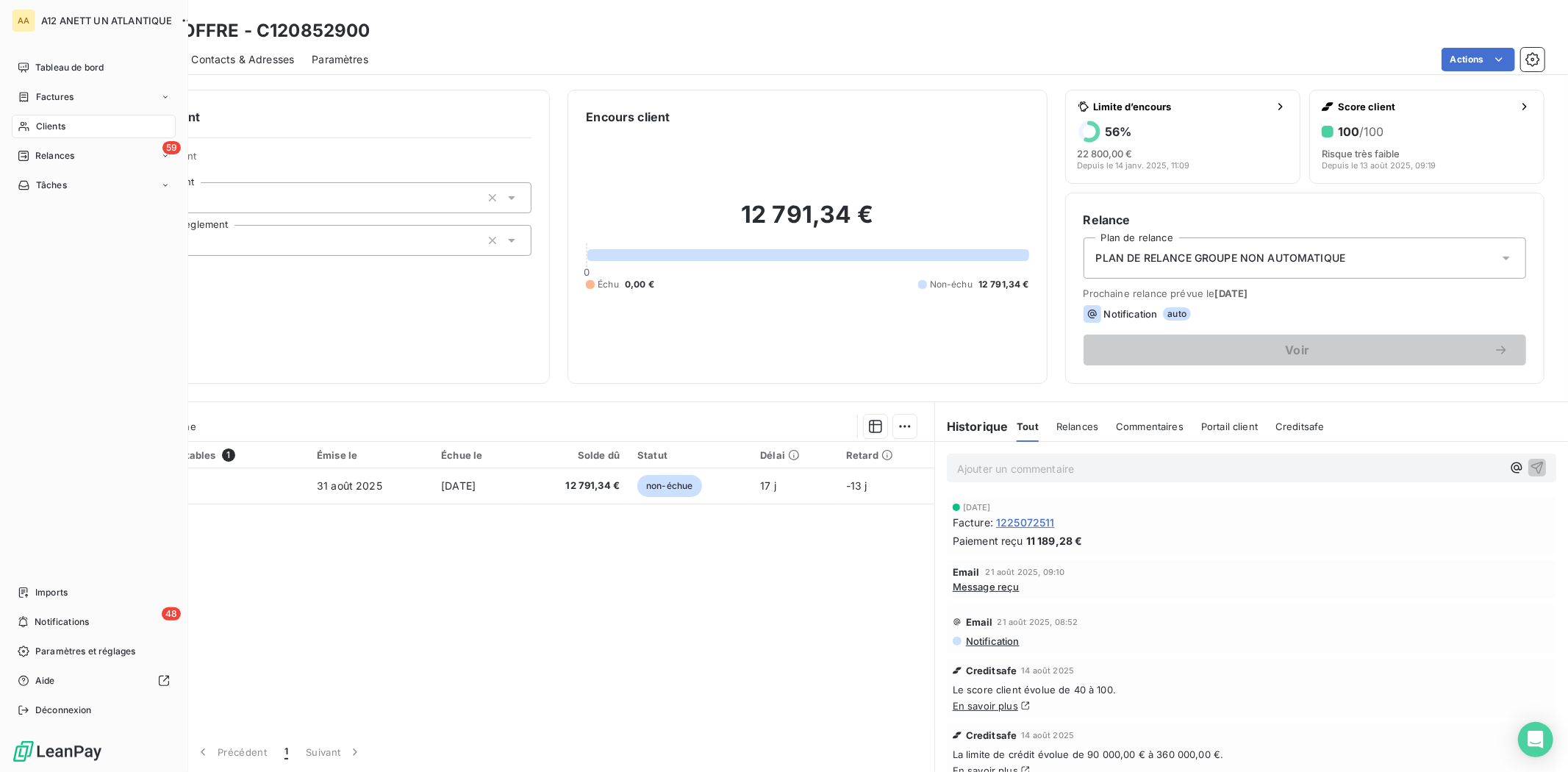
drag, startPoint x: 33, startPoint y: 122, endPoint x: 98, endPoint y: 120, distance: 65.0
click at [32, 122] on div "Clients" at bounding box center [93, 126] width 164 height 24
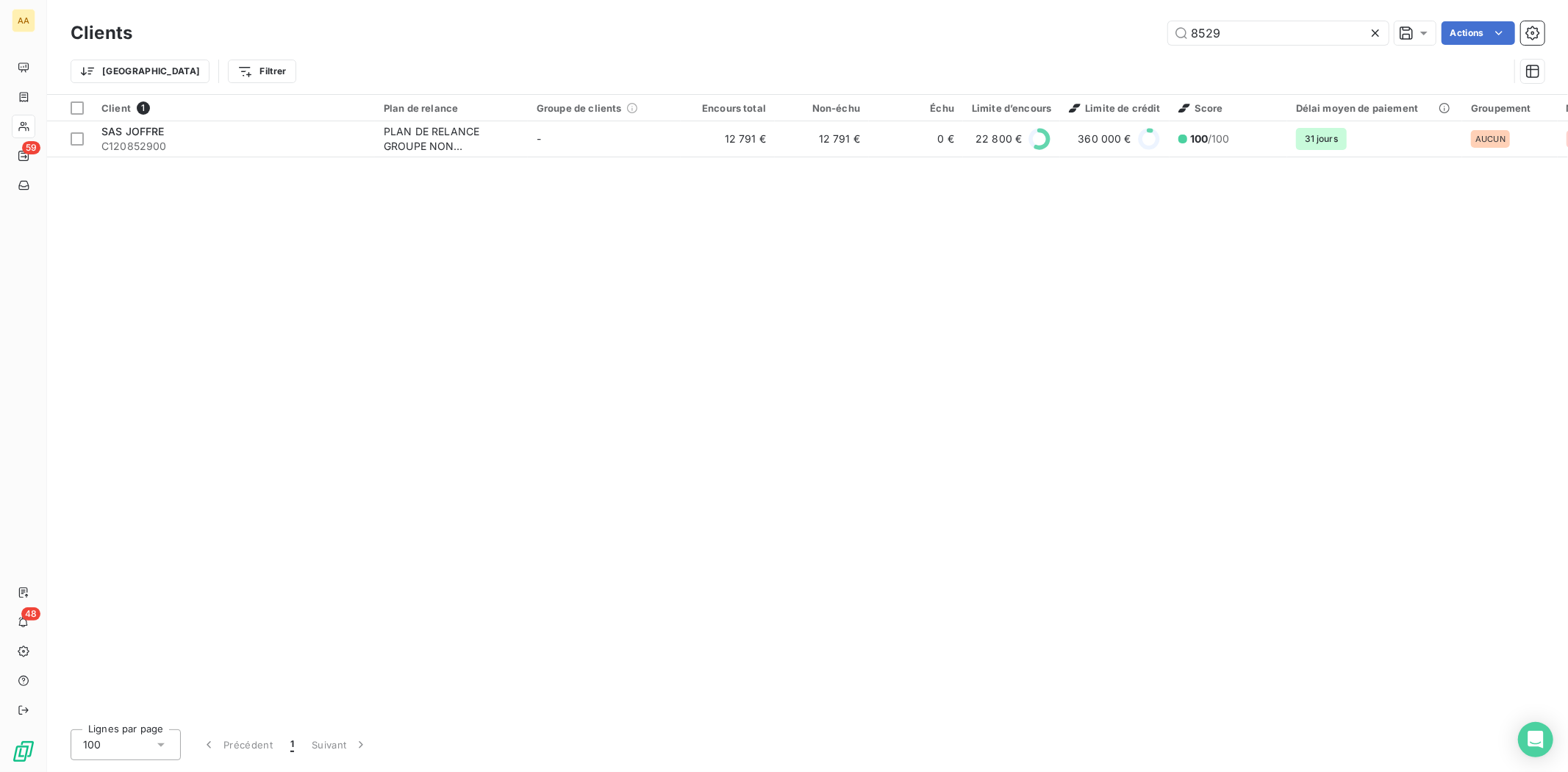
drag, startPoint x: 1252, startPoint y: 30, endPoint x: 1121, endPoint y: 41, distance: 131.5
click at [1121, 41] on div "8529 Actions" at bounding box center [847, 33] width 1394 height 24
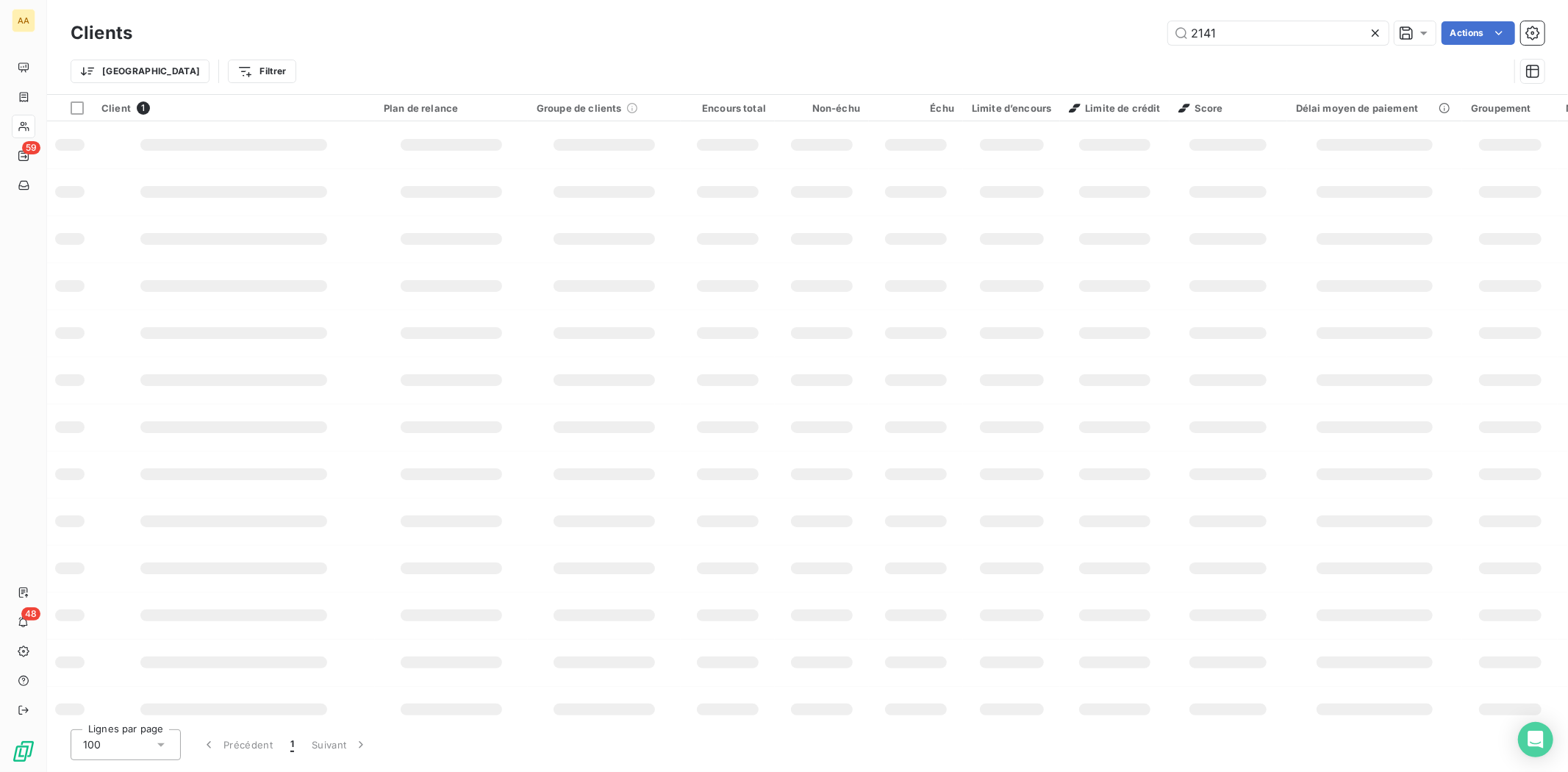
type input "2141"
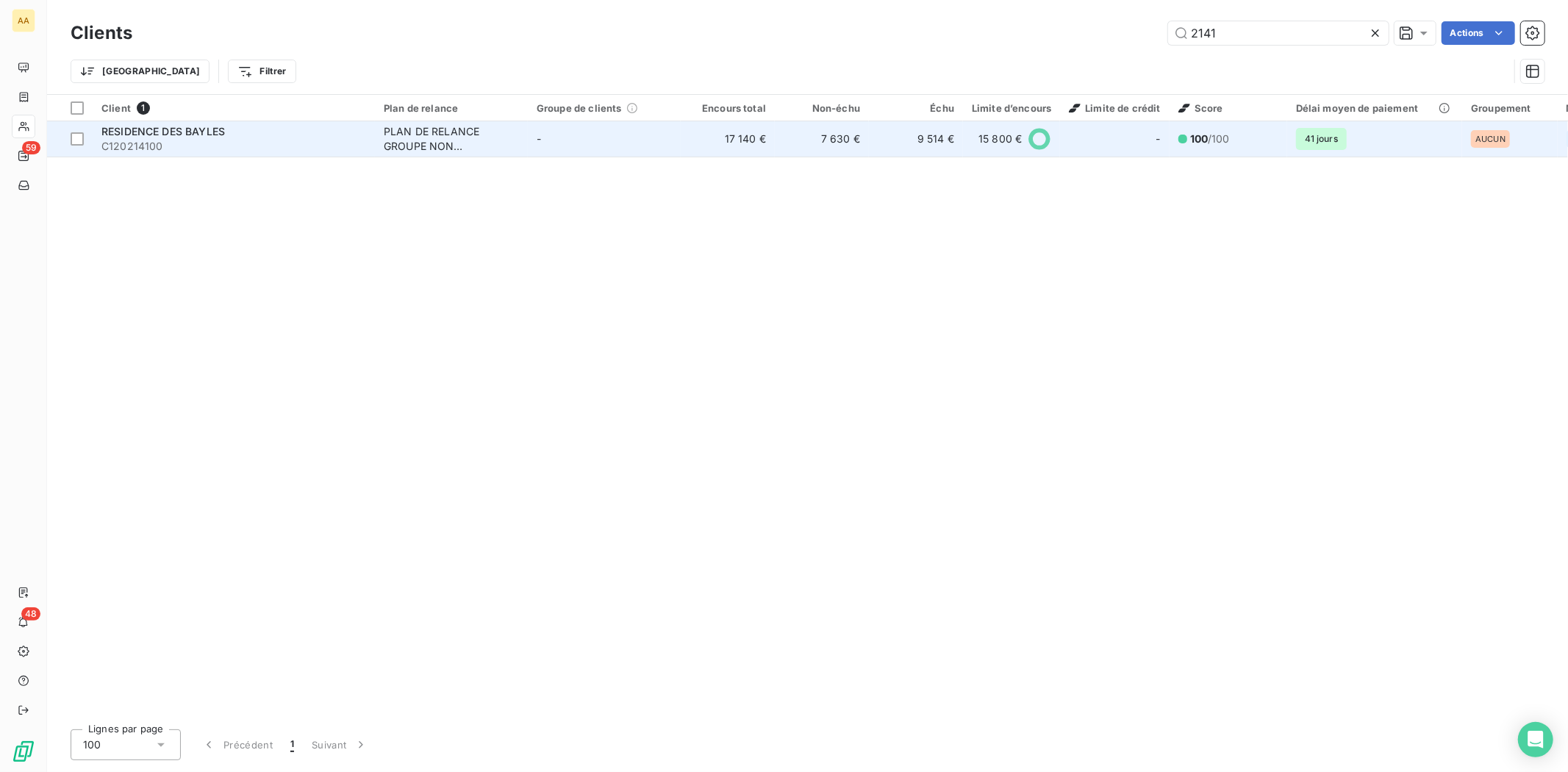
click at [152, 144] on span "C120214100" at bounding box center [233, 146] width 264 height 15
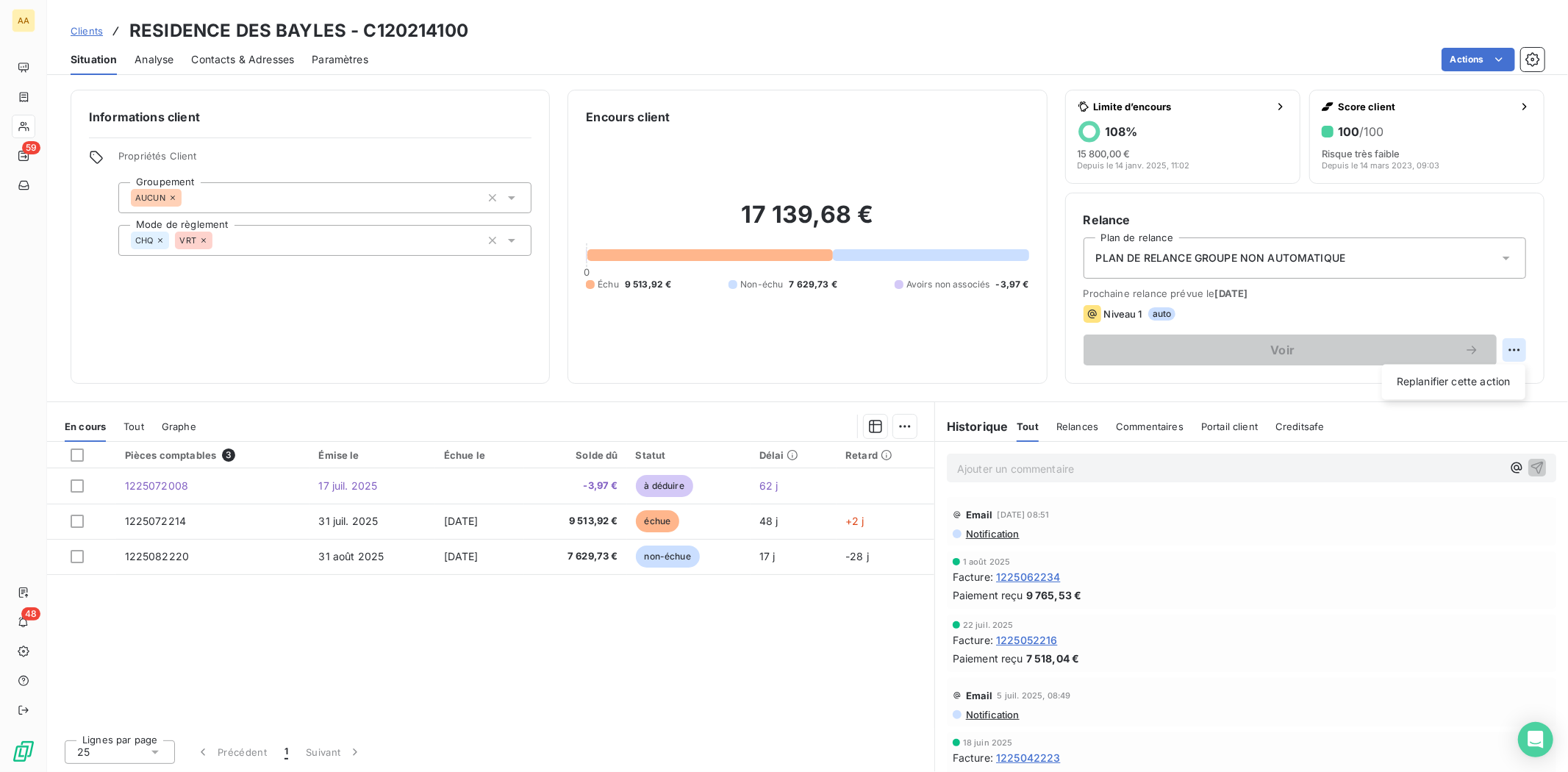
click at [1505, 350] on html "AA 59 48 Clients RESIDENCE DES [PERSON_NAME] - C120214100 Situation Analyse Con…" at bounding box center [784, 386] width 1568 height 772
click at [1474, 379] on div "Replanifier cette action" at bounding box center [1453, 382] width 131 height 24
select select "8"
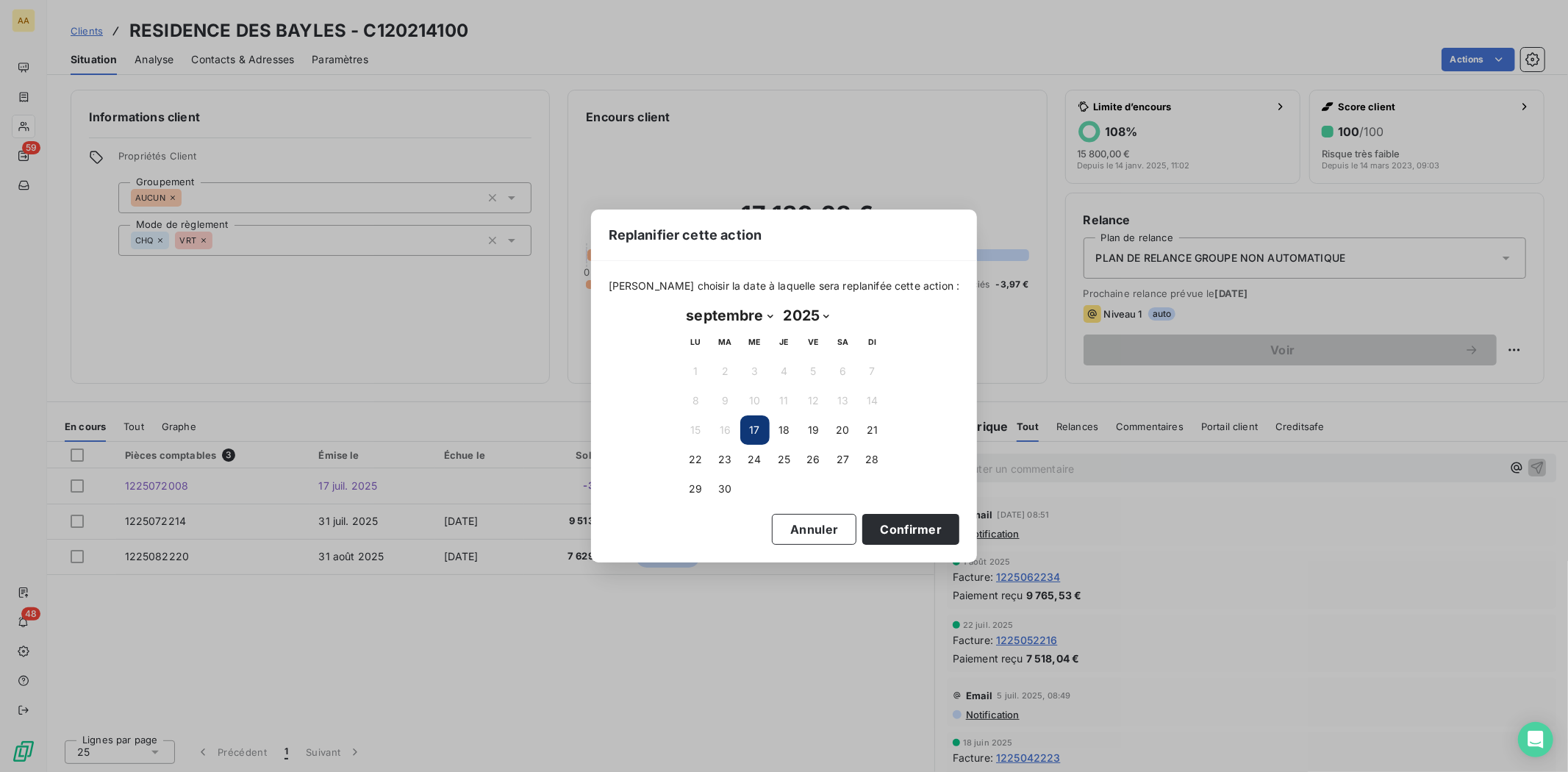
click at [758, 435] on button "17" at bounding box center [754, 430] width 29 height 29
click at [785, 427] on button "18" at bounding box center [784, 430] width 29 height 29
click at [869, 523] on button "Confirmer" at bounding box center [911, 529] width 97 height 31
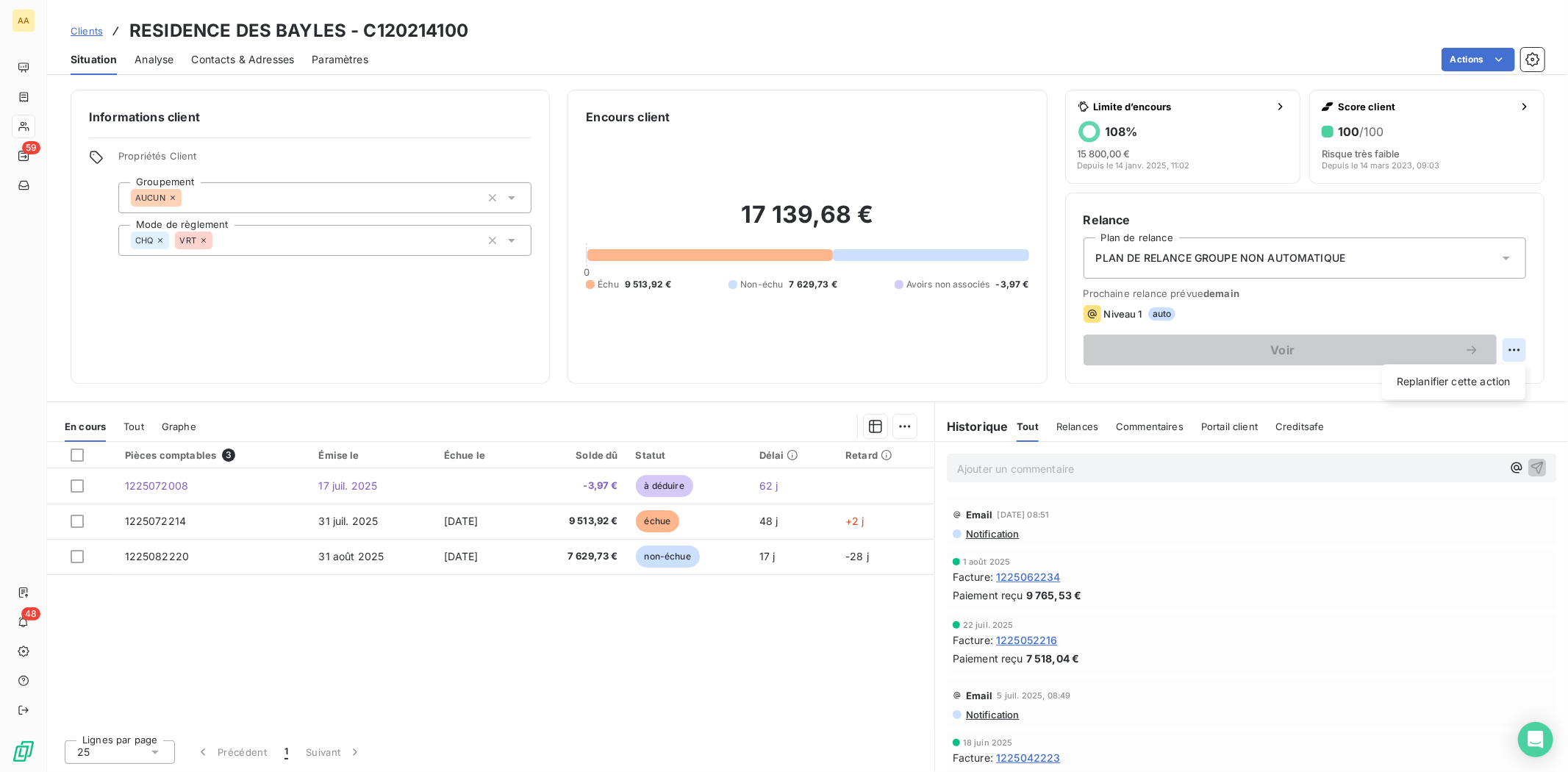
click at [1517, 346] on html "AA 59 48 Clients RESIDENCE DES [PERSON_NAME] - C120214100 Situation Analyse Con…" at bounding box center [784, 386] width 1568 height 772
click at [1461, 381] on div "Replanifier cette action" at bounding box center [1453, 382] width 131 height 24
select select "8"
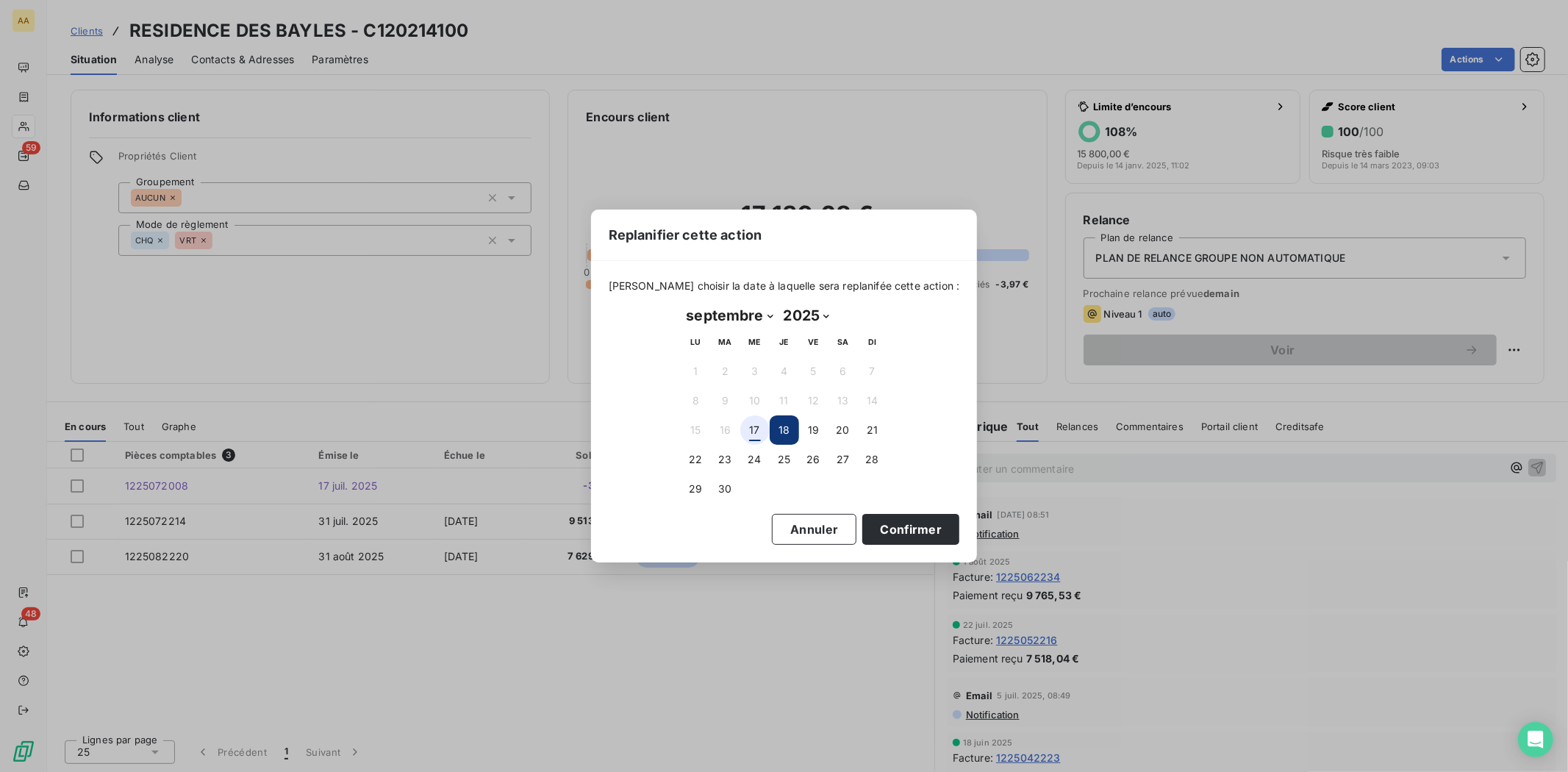
click at [756, 418] on button "17" at bounding box center [754, 430] width 29 height 29
click at [891, 516] on button "Confirmer" at bounding box center [911, 529] width 97 height 31
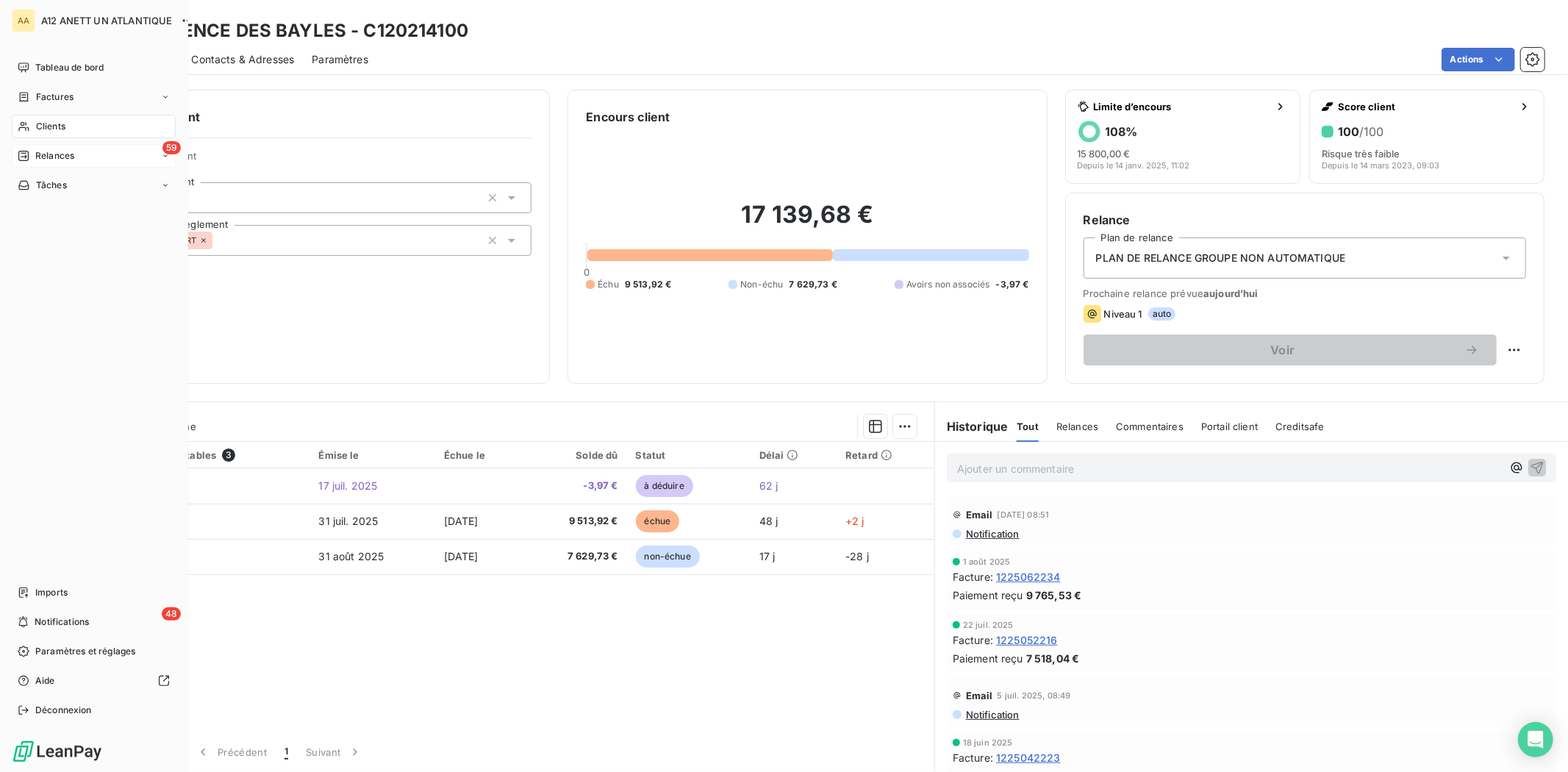
drag, startPoint x: 44, startPoint y: 157, endPoint x: 59, endPoint y: 156, distance: 15.0
click at [44, 157] on span "Relances" at bounding box center [55, 155] width 39 height 13
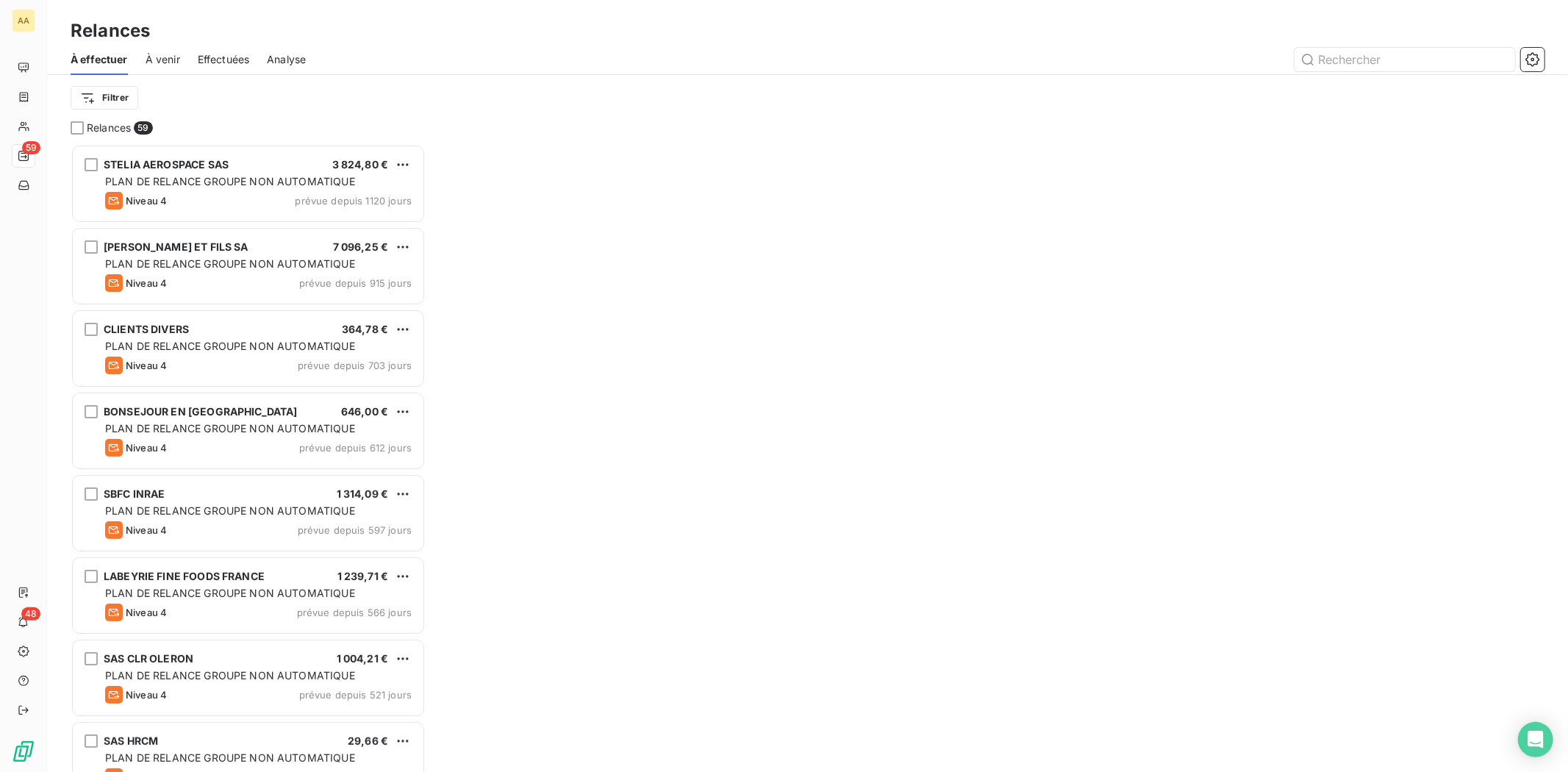
scroll to position [615, 343]
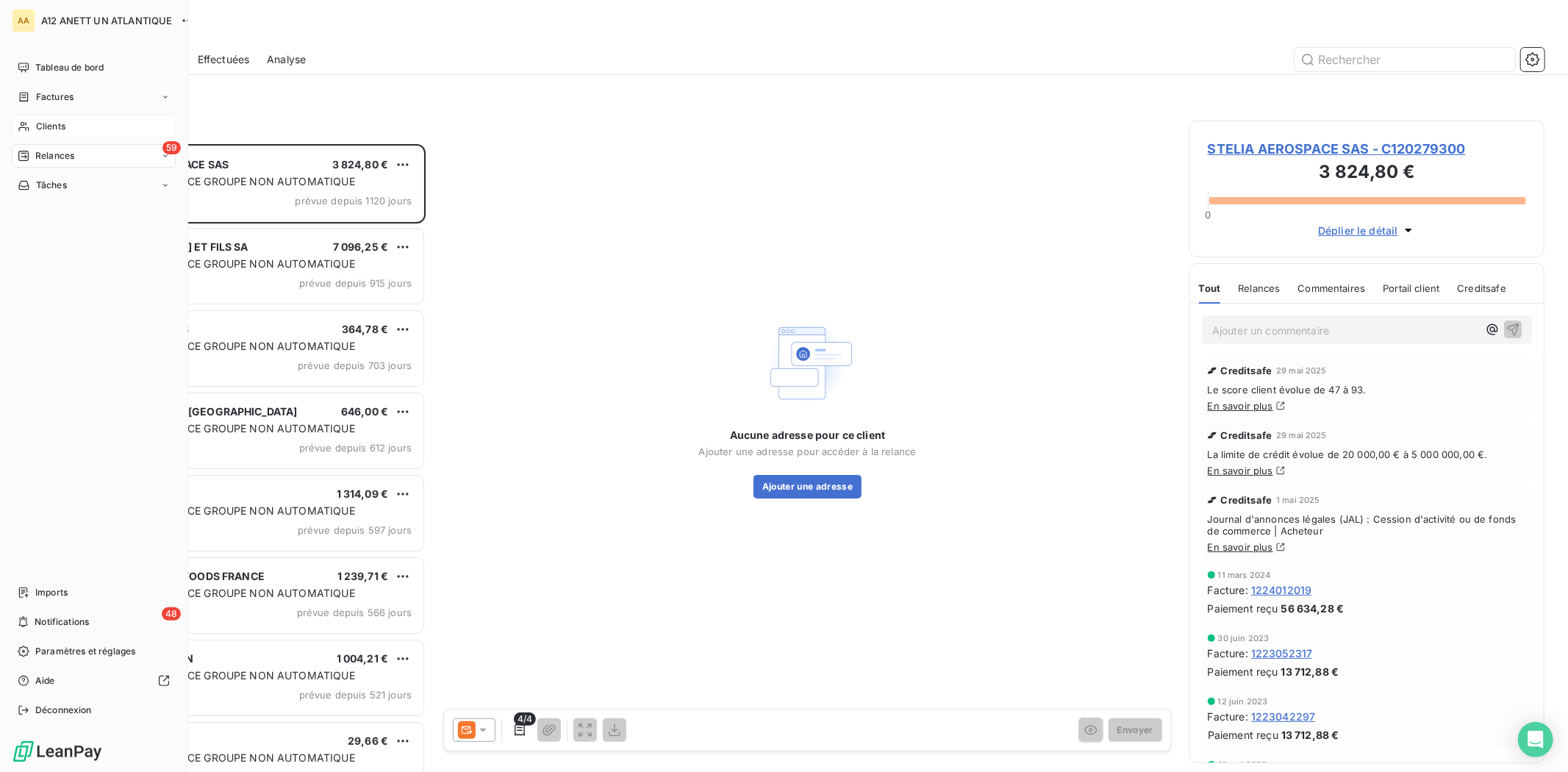
click at [45, 118] on div "Clients" at bounding box center [93, 126] width 164 height 24
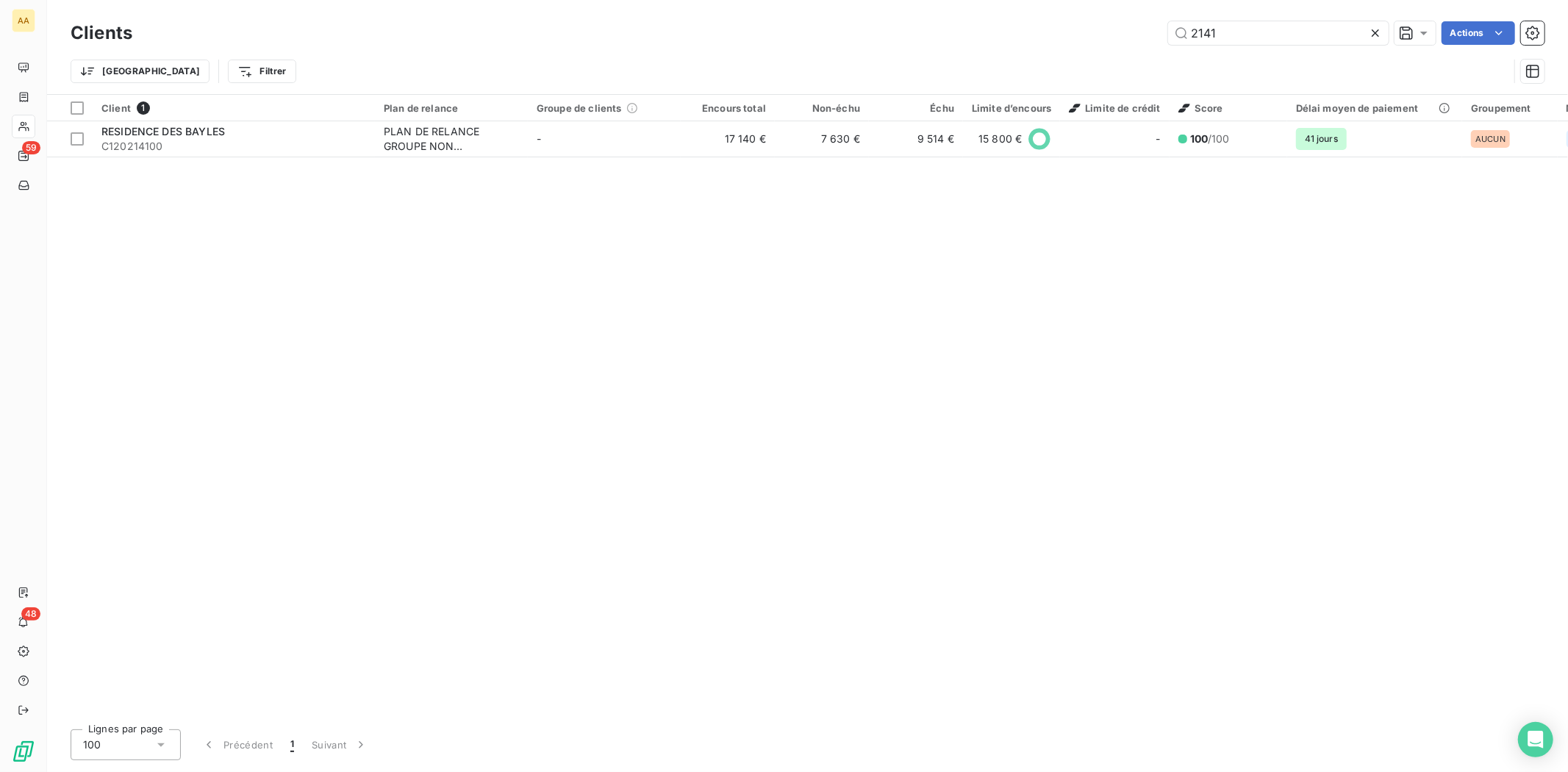
drag, startPoint x: 1219, startPoint y: 33, endPoint x: 1122, endPoint y: 33, distance: 97.0
click at [1122, 33] on div "2141 Actions" at bounding box center [847, 33] width 1394 height 24
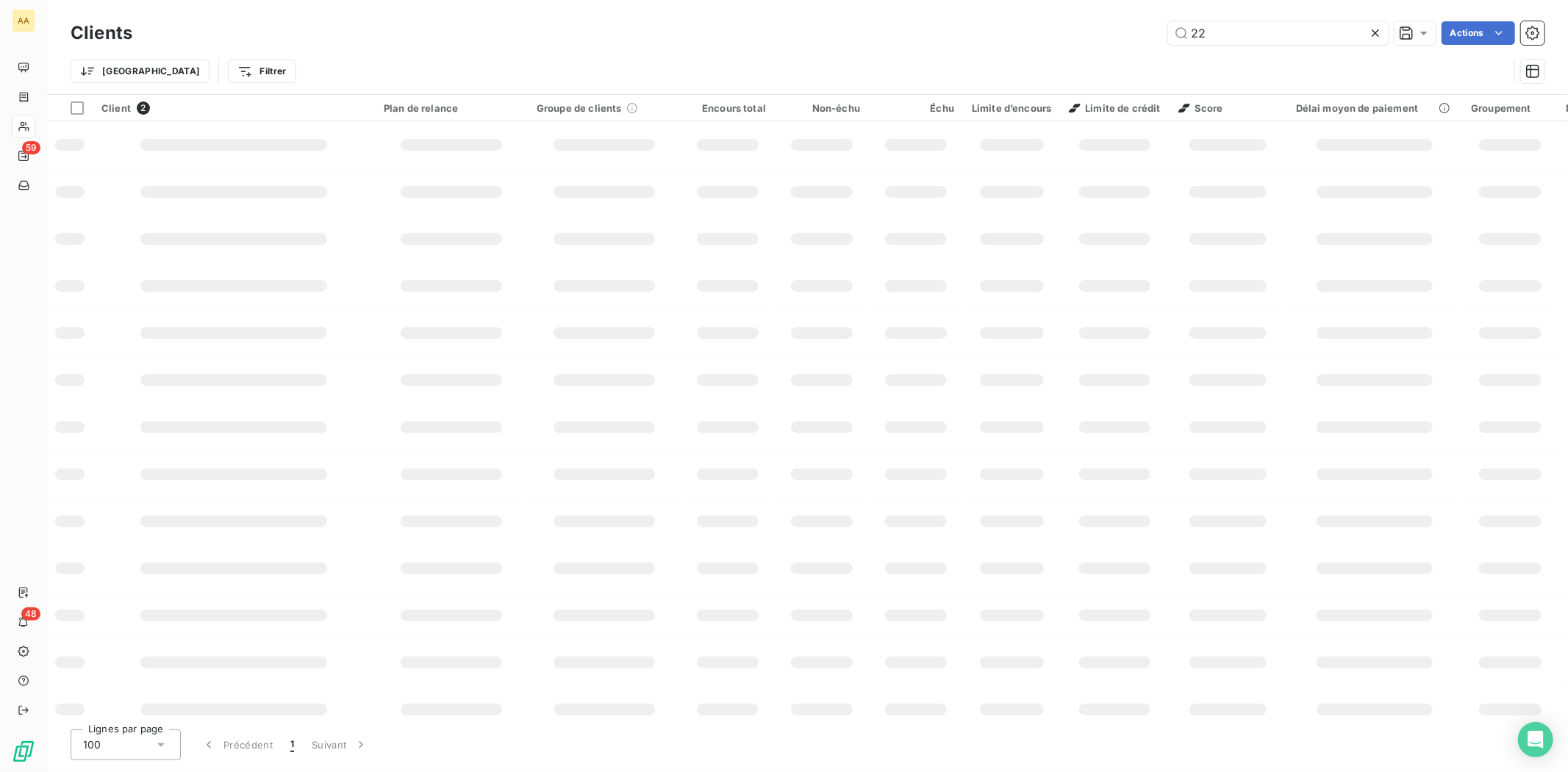
type input "2"
type input "3060"
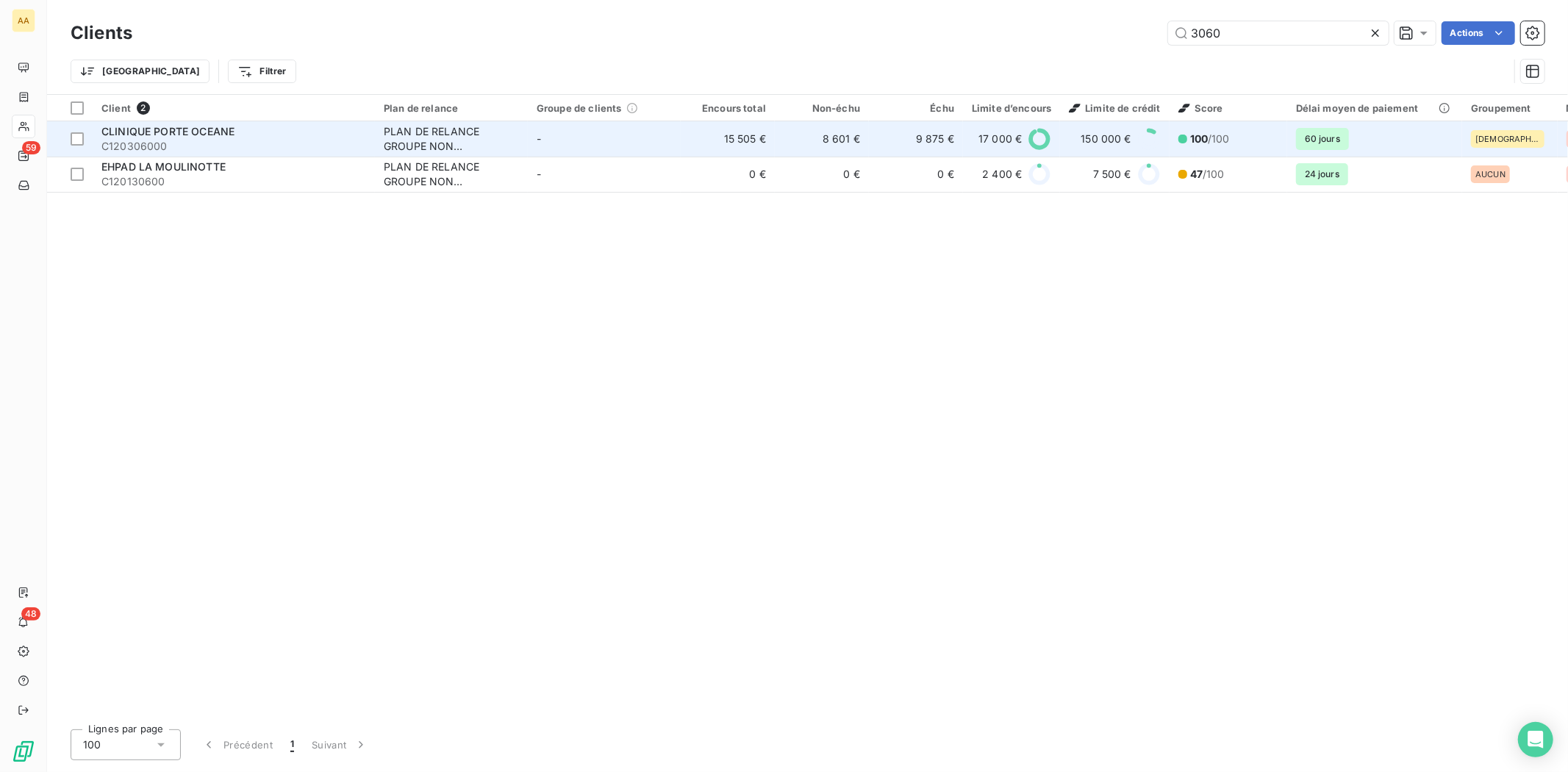
click at [123, 142] on span "C120306000" at bounding box center [233, 146] width 264 height 15
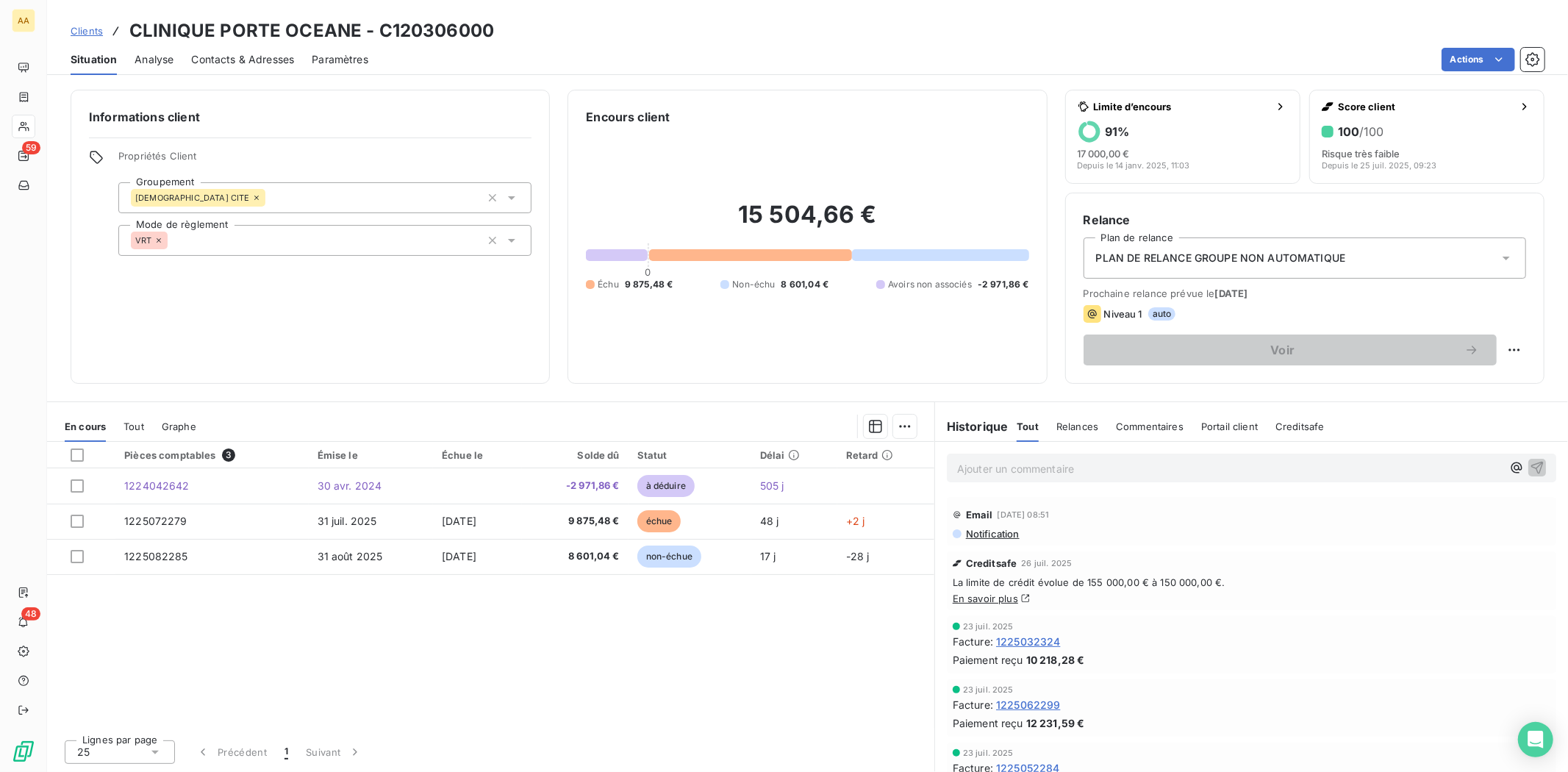
click at [253, 60] on span "Contacts & Adresses" at bounding box center [242, 59] width 103 height 15
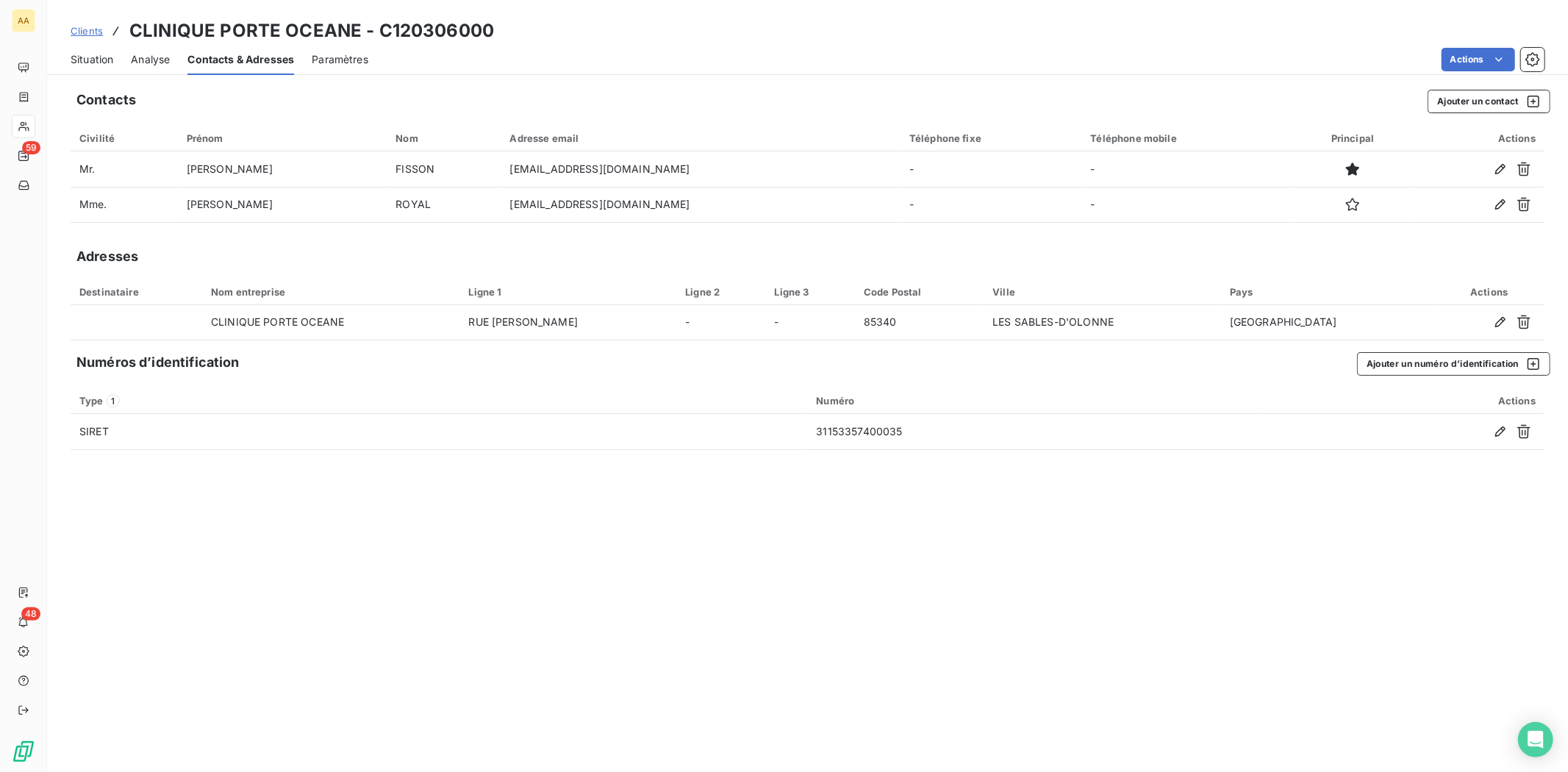
click at [92, 56] on span "Situation" at bounding box center [92, 59] width 42 height 15
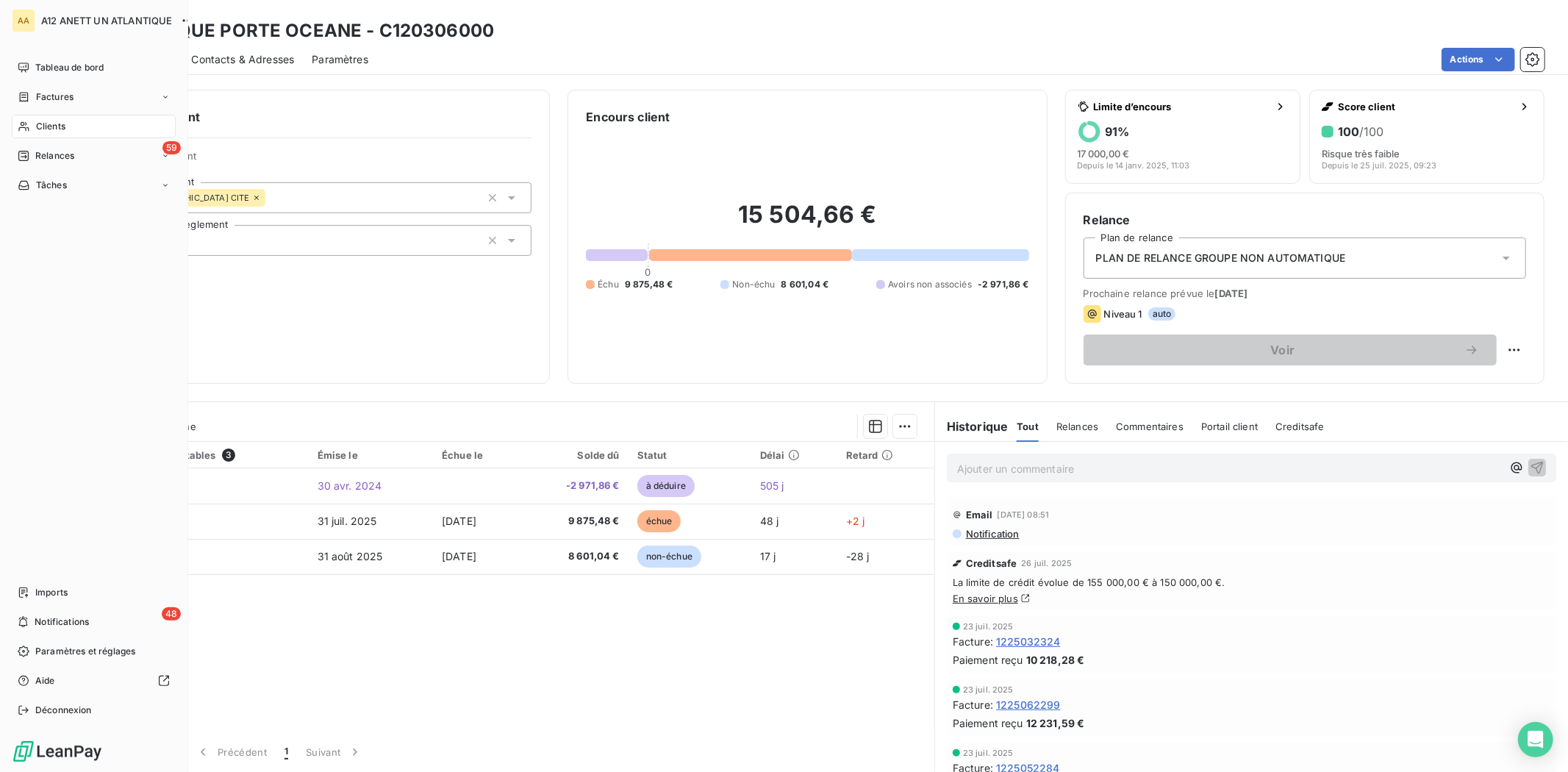
click at [55, 127] on span "Clients" at bounding box center [50, 126] width 29 height 13
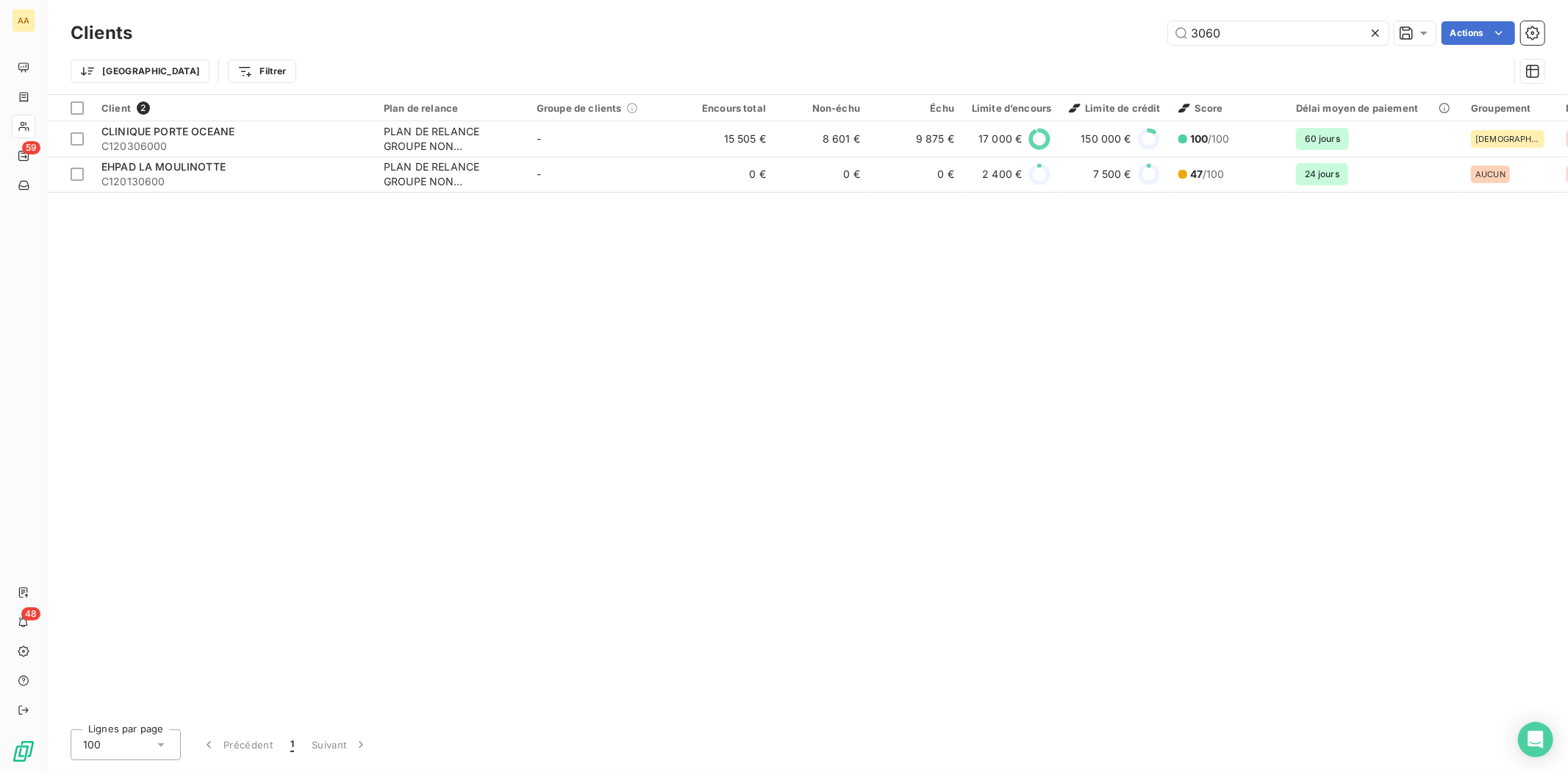
drag, startPoint x: 1233, startPoint y: 35, endPoint x: 1093, endPoint y: 33, distance: 140.0
click at [1093, 33] on div "3060 Actions" at bounding box center [847, 33] width 1394 height 24
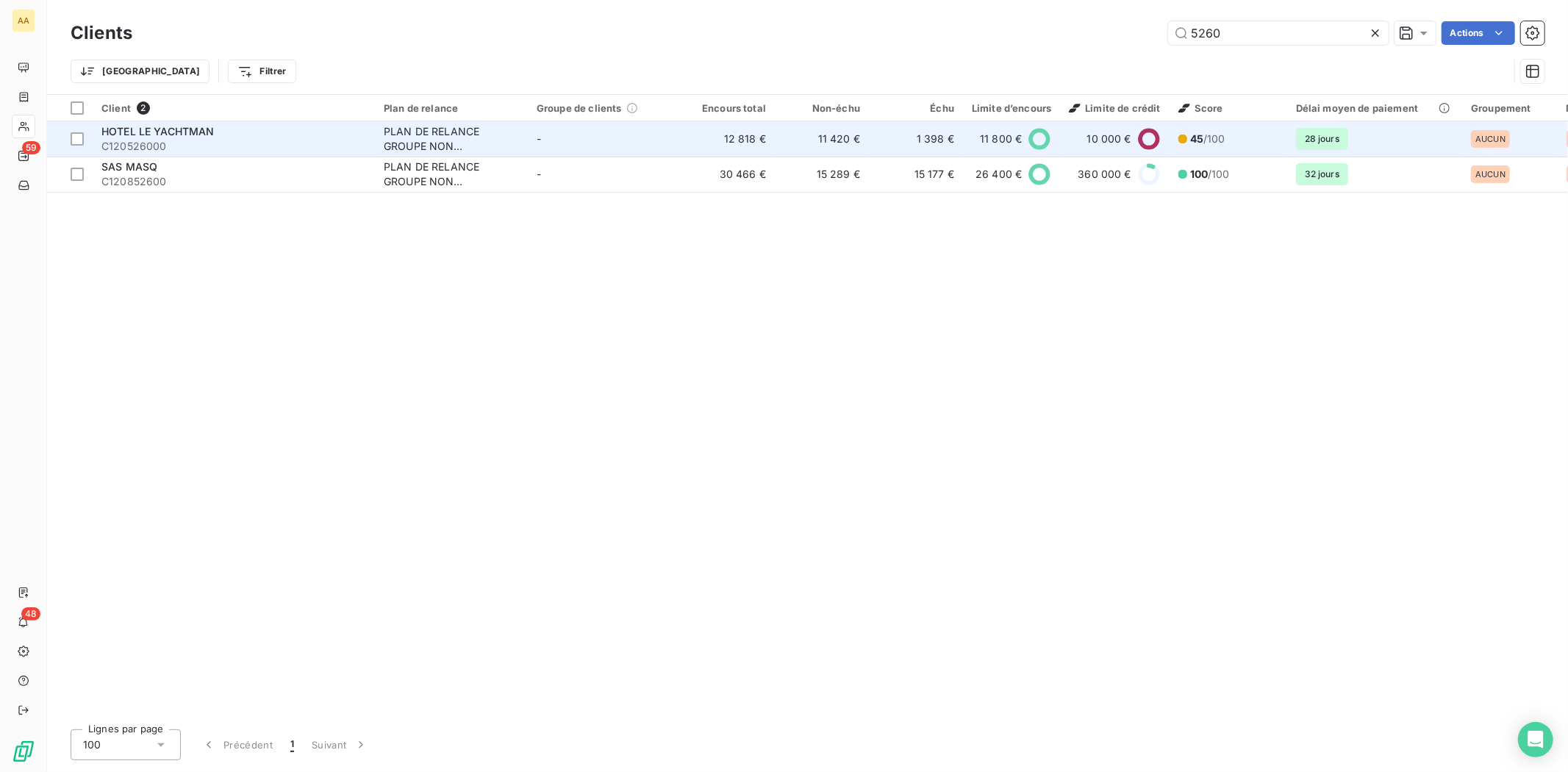
type input "5260"
click at [140, 134] on span "HOTEL LE YACHTMAN" at bounding box center [158, 131] width 114 height 12
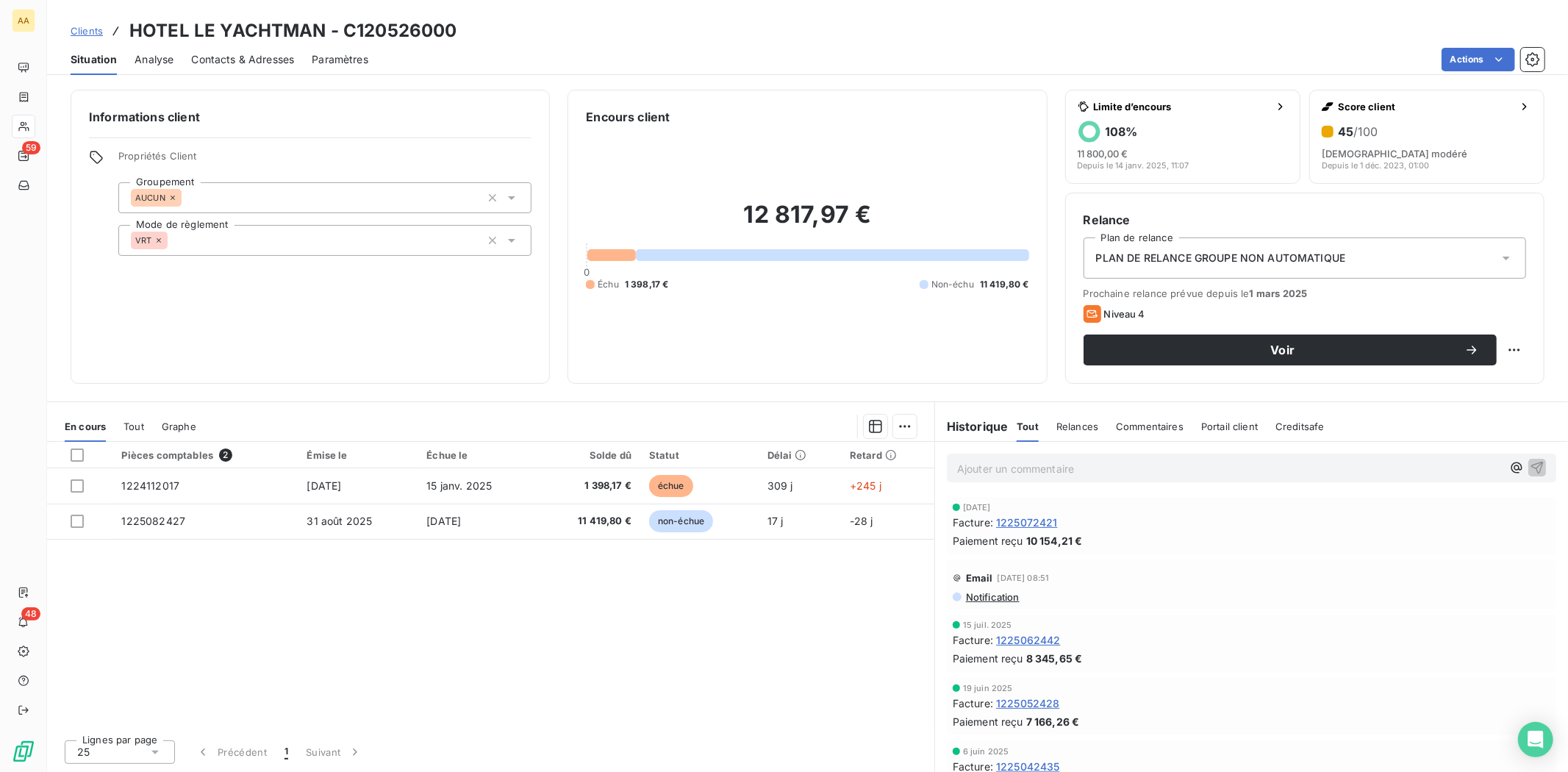
click at [239, 57] on span "Contacts & Adresses" at bounding box center [242, 59] width 103 height 15
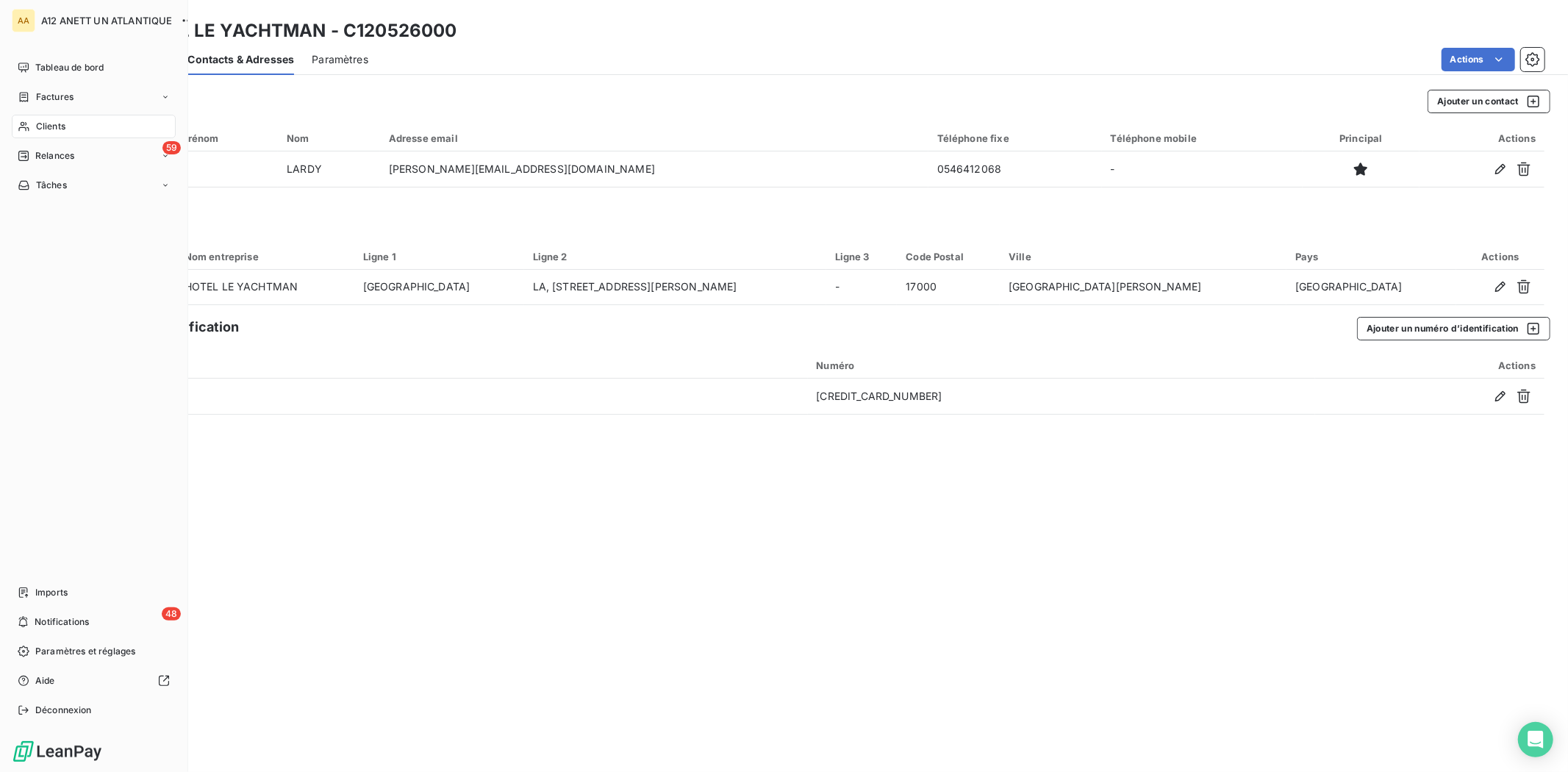
click at [48, 122] on span "Clients" at bounding box center [50, 126] width 29 height 13
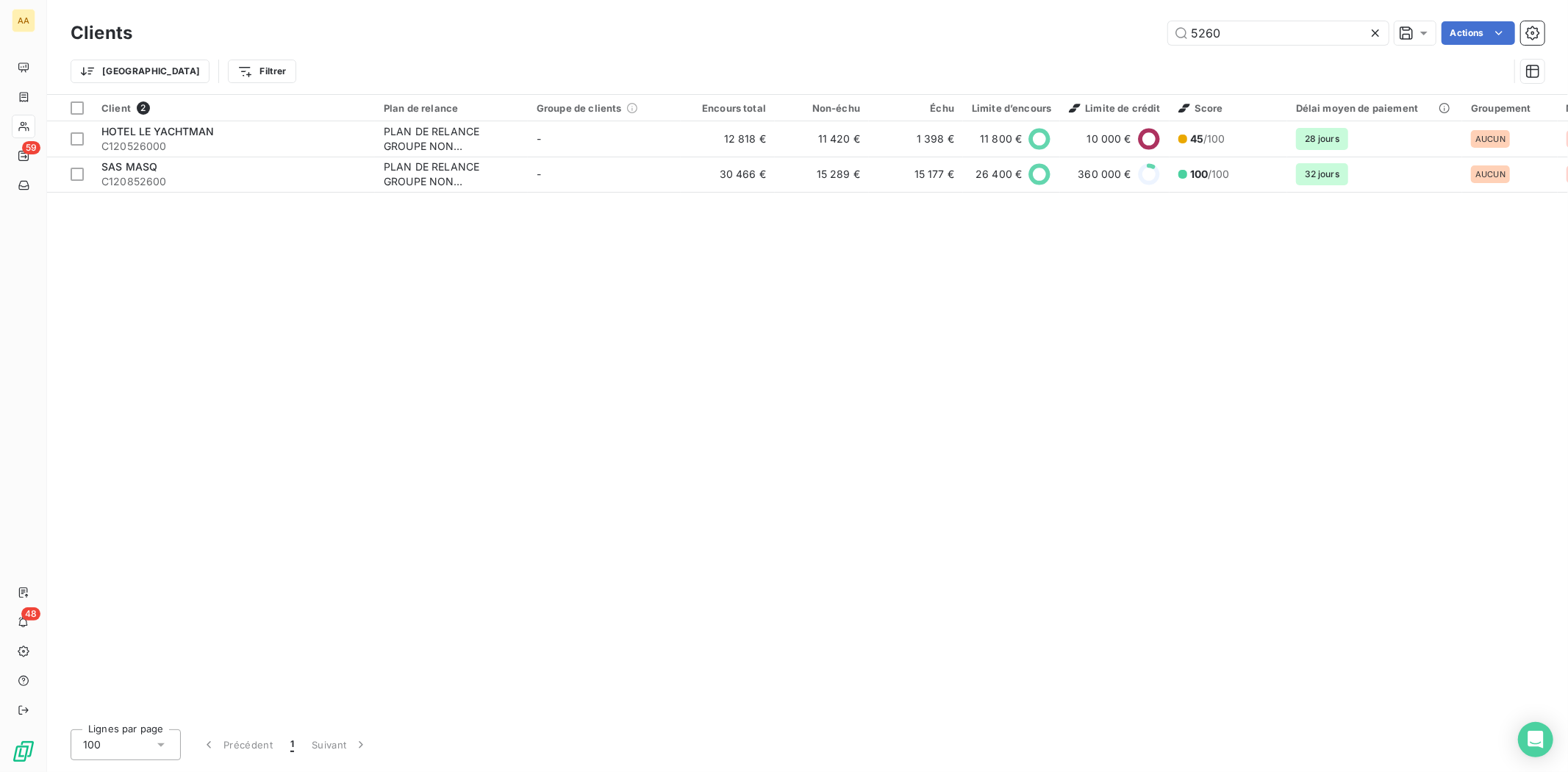
drag, startPoint x: 1230, startPoint y: 33, endPoint x: 1093, endPoint y: 56, distance: 138.9
click at [1093, 56] on div "Clients 5260 Actions Trier Filtrer" at bounding box center [807, 56] width 1474 height 77
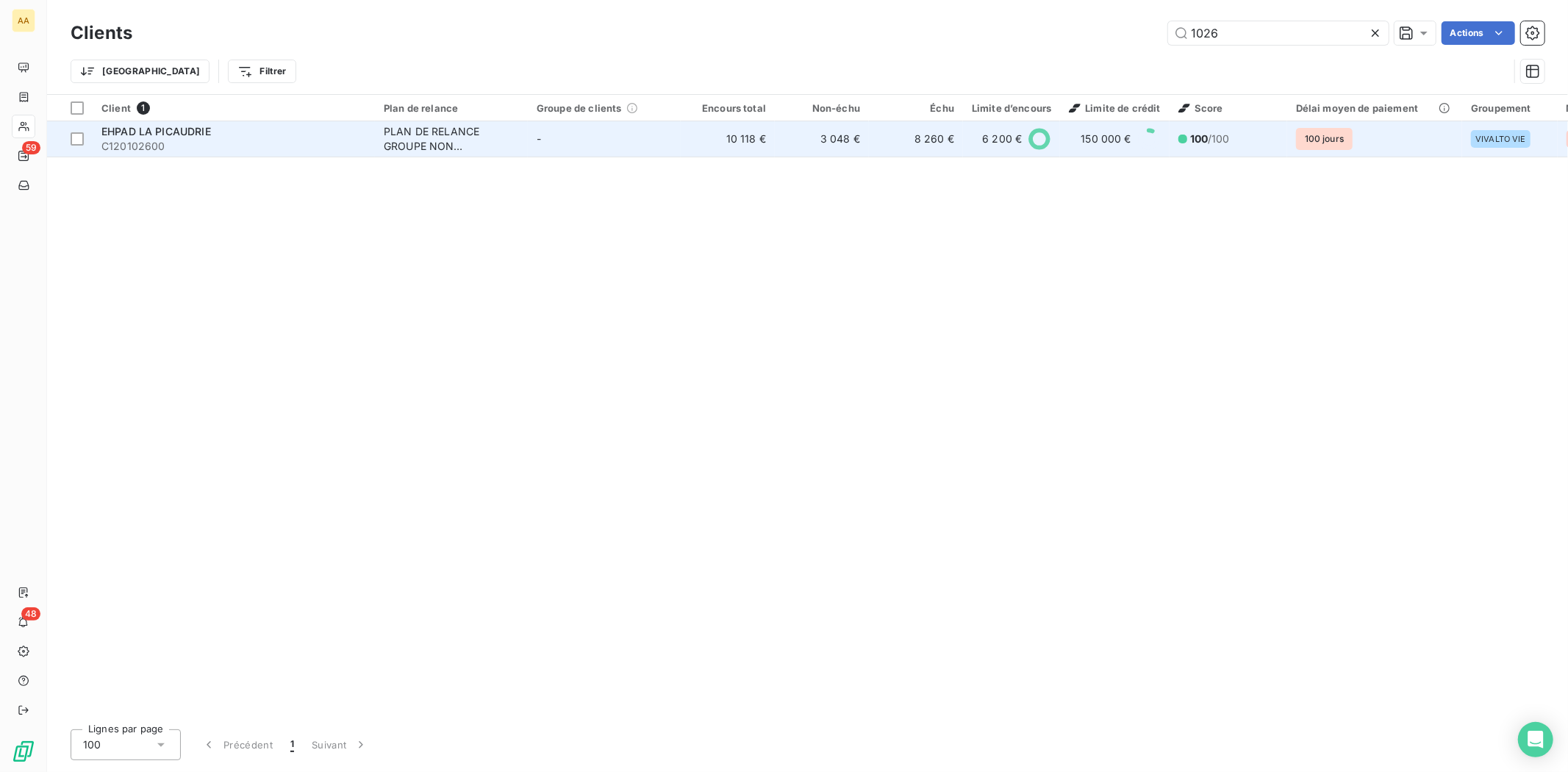
type input "1026"
click at [140, 140] on span "C120102600" at bounding box center [233, 146] width 264 height 15
